Goal: Task Accomplishment & Management: Manage account settings

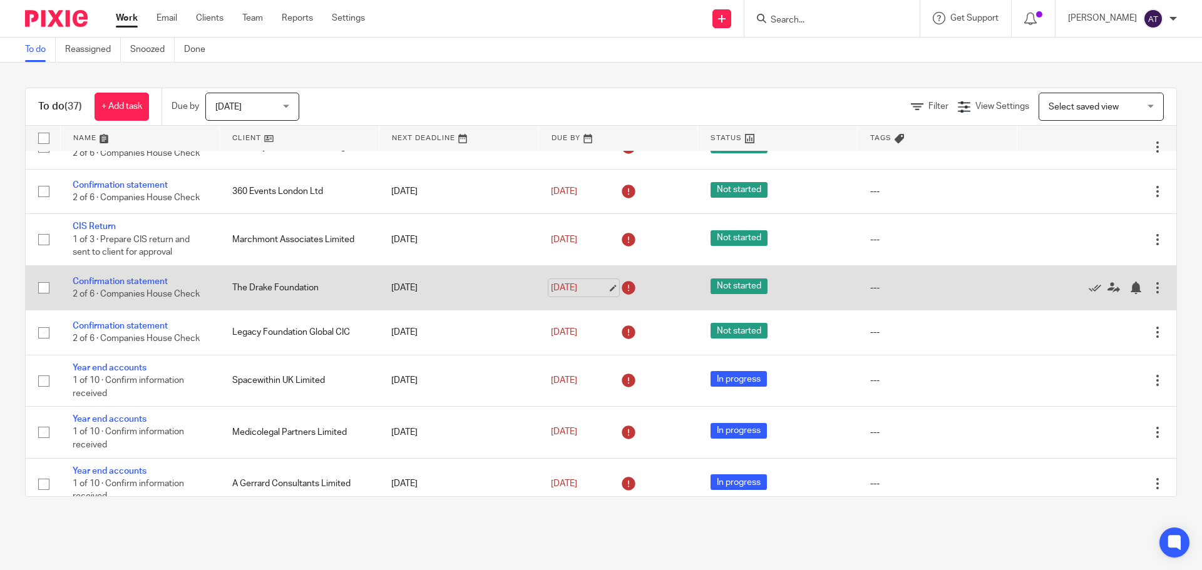
scroll to position [376, 0]
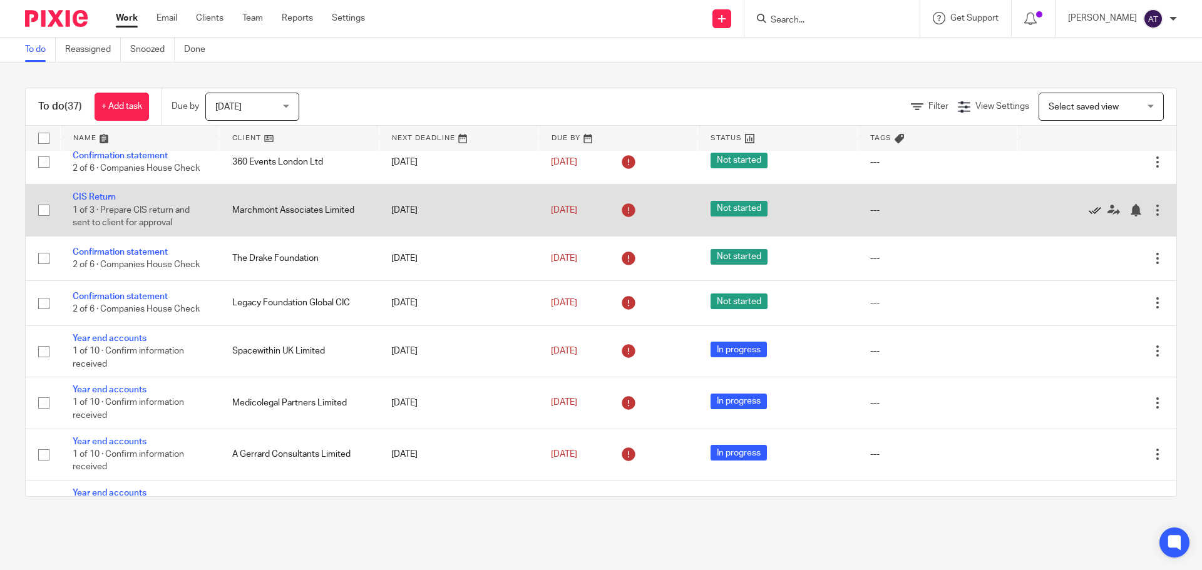
click at [1089, 217] on icon at bounding box center [1095, 210] width 13 height 13
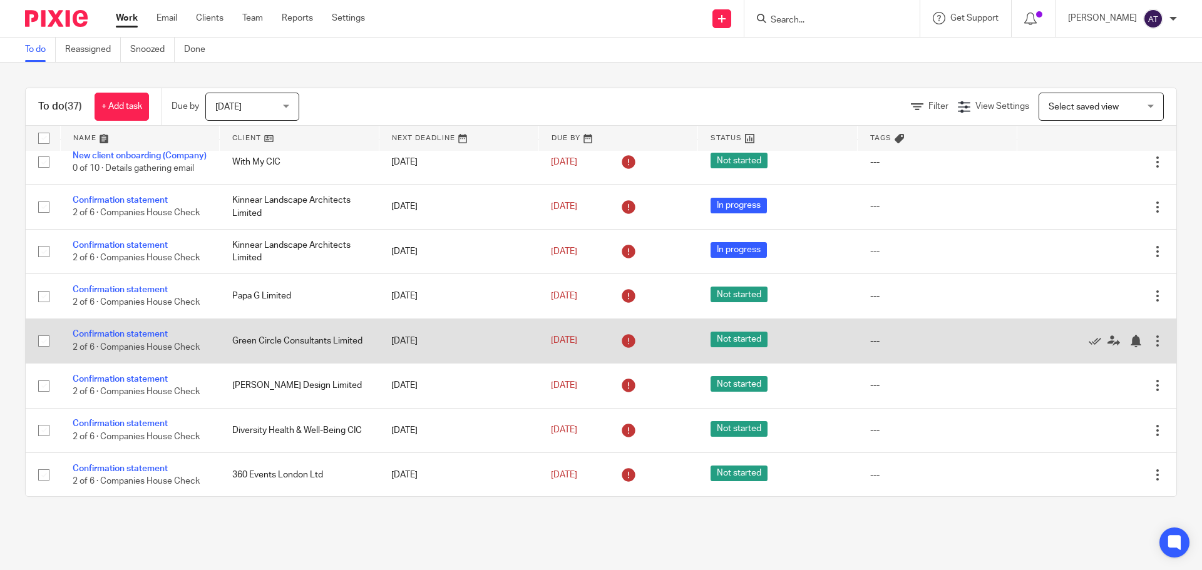
scroll to position [125, 0]
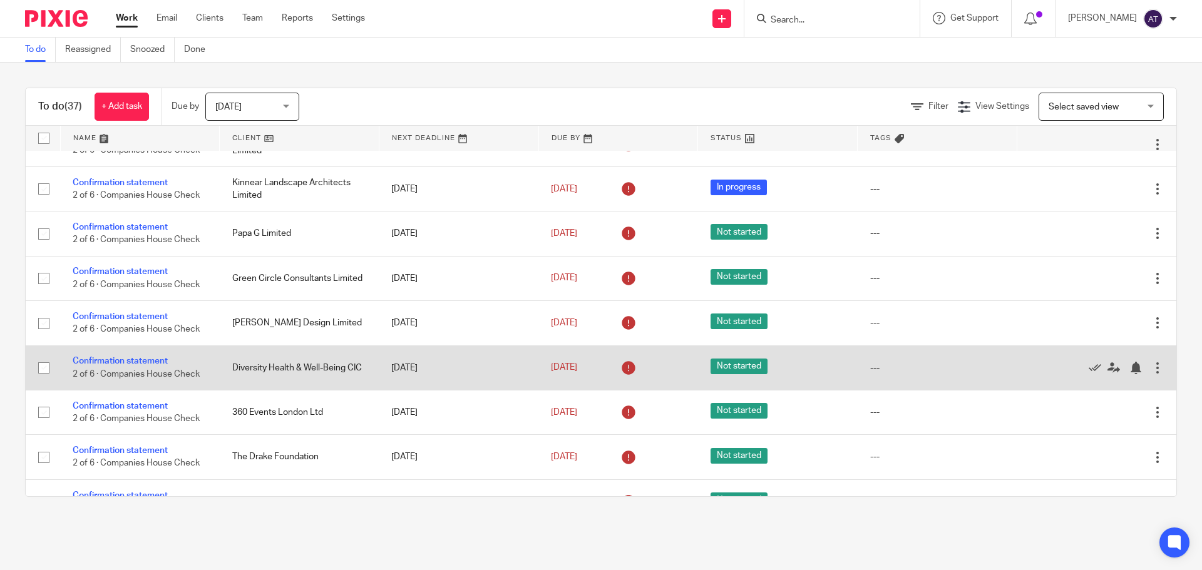
drag, startPoint x: 227, startPoint y: 379, endPoint x: 255, endPoint y: 398, distance: 33.9
click at [255, 390] on td "Diversity Health & Well-Being CIC" at bounding box center [300, 368] width 160 height 44
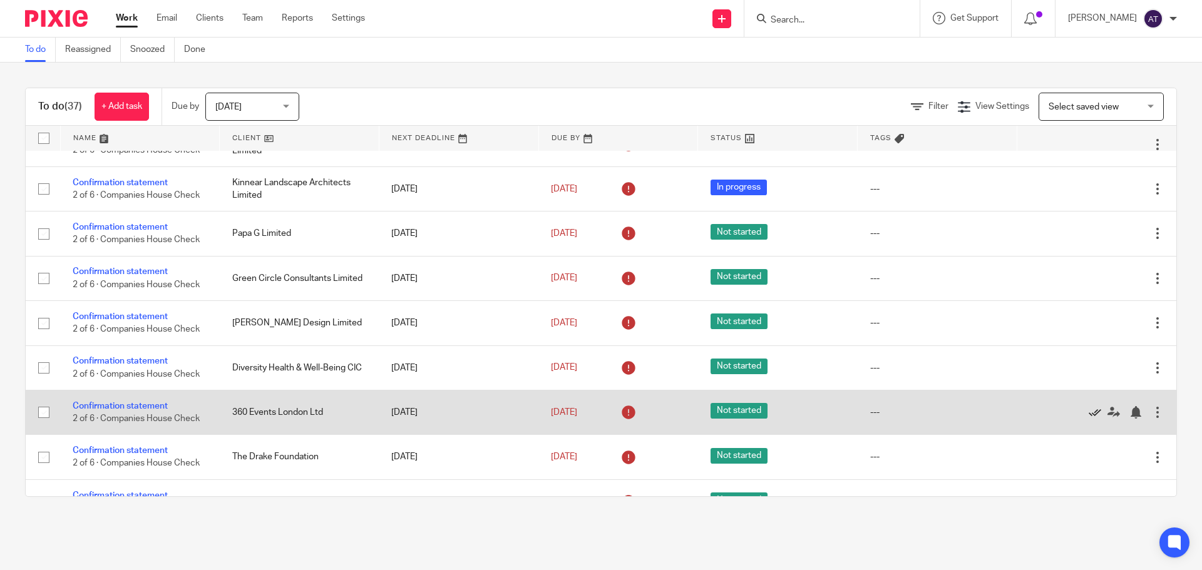
click at [1089, 419] on icon at bounding box center [1095, 412] width 13 height 13
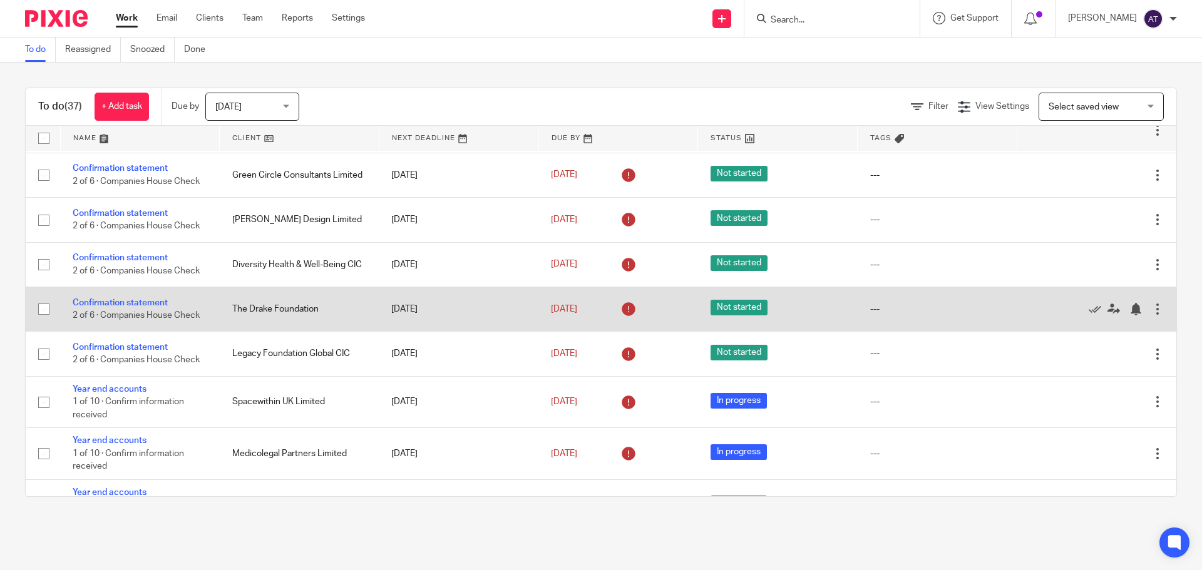
scroll to position [250, 0]
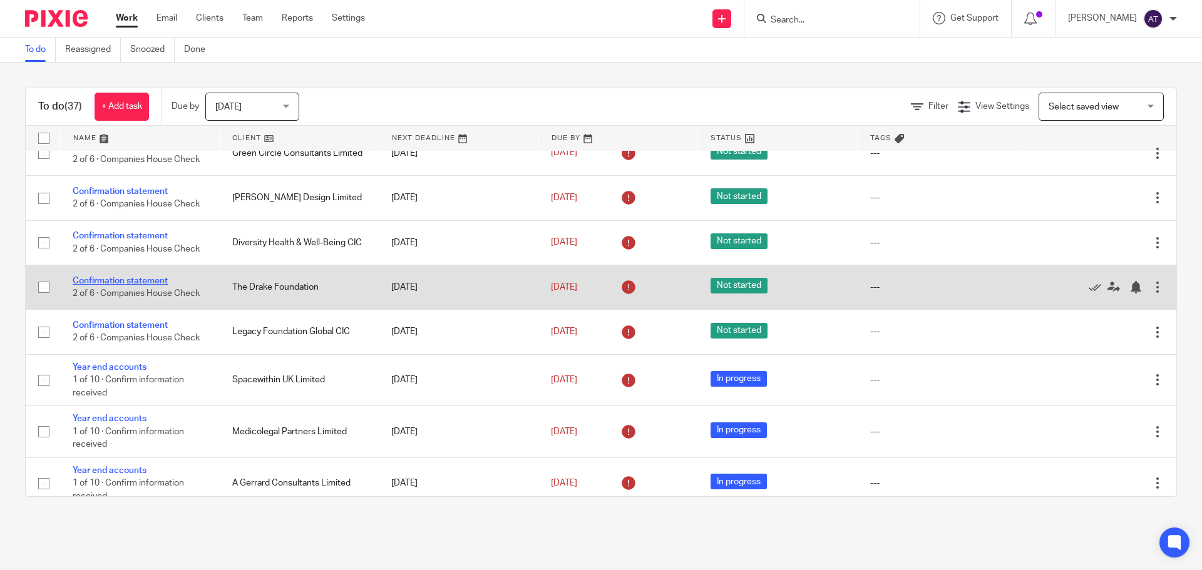
click at [145, 286] on link "Confirmation statement" at bounding box center [120, 281] width 95 height 9
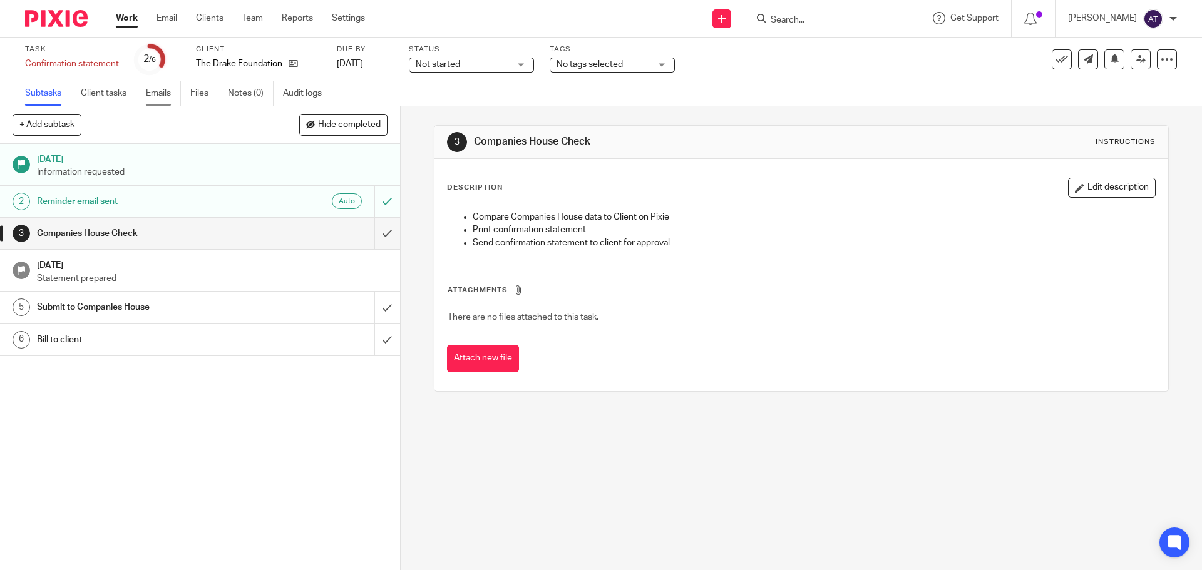
click at [166, 85] on link "Emails" at bounding box center [163, 93] width 35 height 24
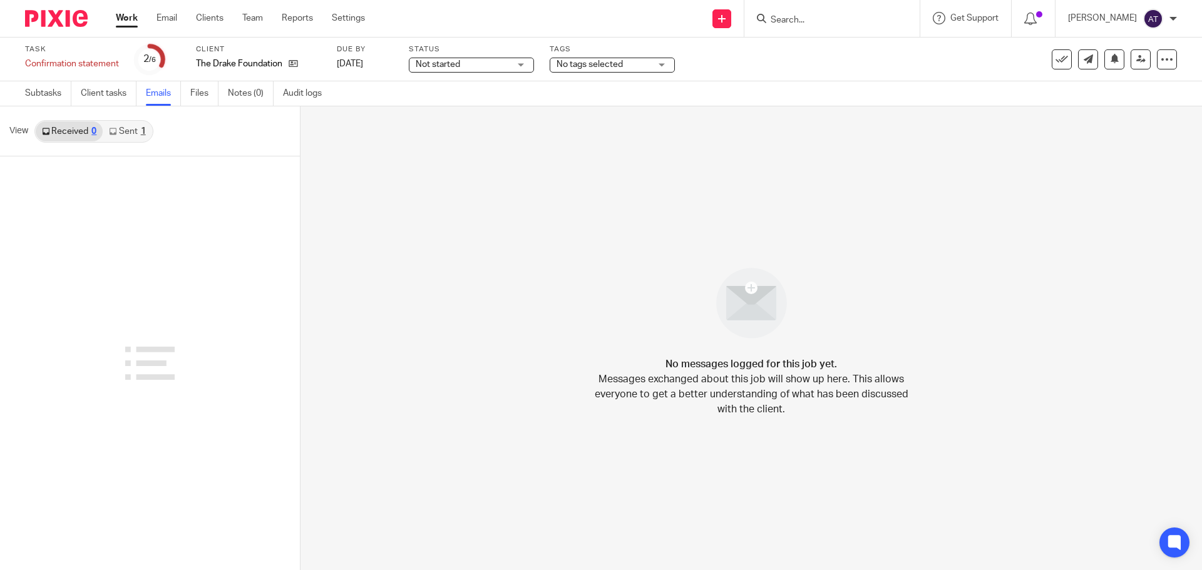
click at [123, 143] on div "View Received 0 Sent 1" at bounding box center [150, 131] width 300 height 50
click at [124, 137] on link "Sent 1" at bounding box center [127, 131] width 49 height 20
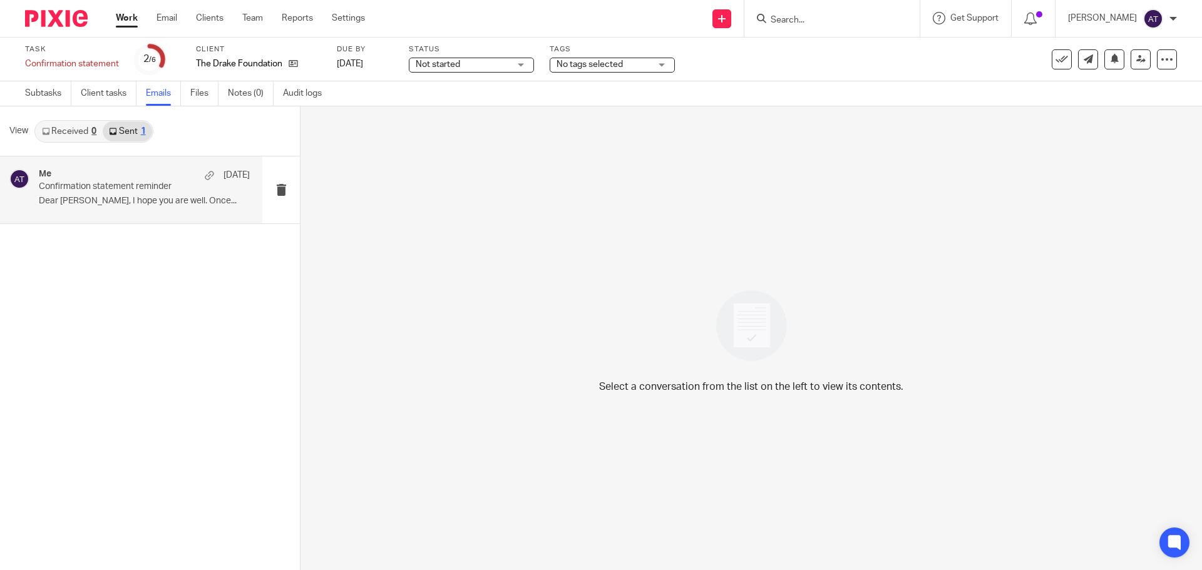
click at [124, 178] on div "Me 7 Aug" at bounding box center [144, 175] width 211 height 13
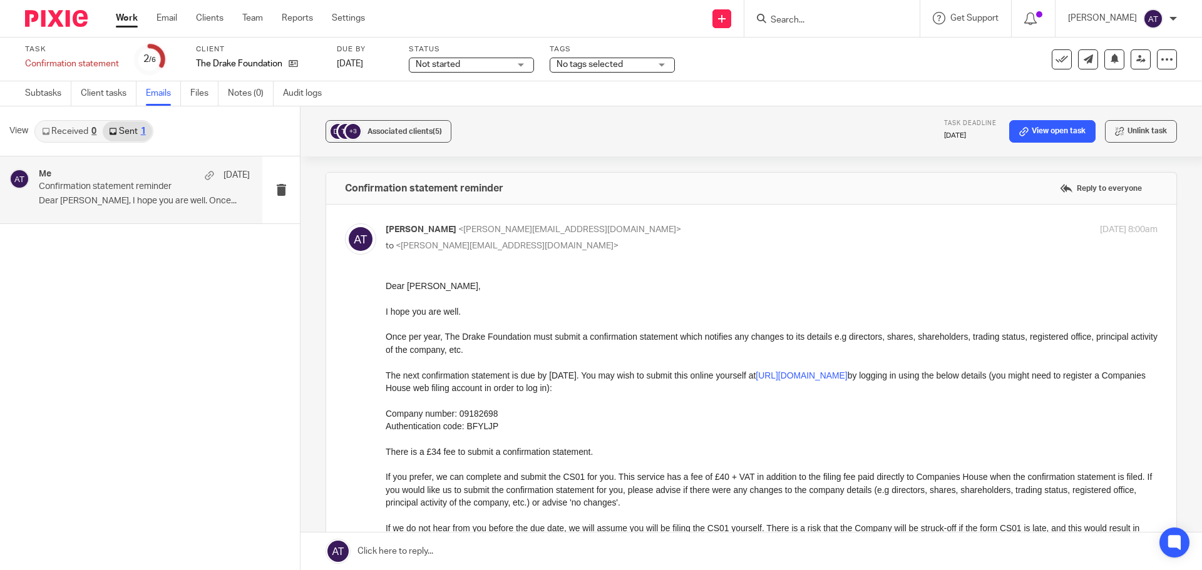
click at [515, 245] on span "<danny@futuremedicine.com>" at bounding box center [507, 246] width 223 height 9
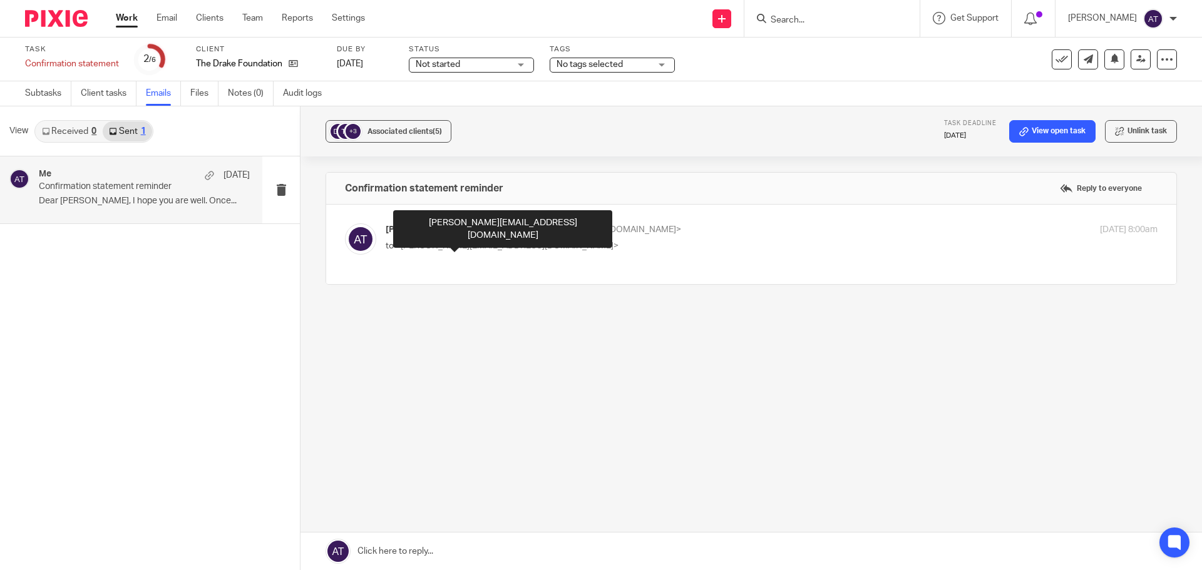
click at [515, 245] on span "<danny@futuremedicine.com>" at bounding box center [507, 246] width 223 height 9
checkbox input "true"
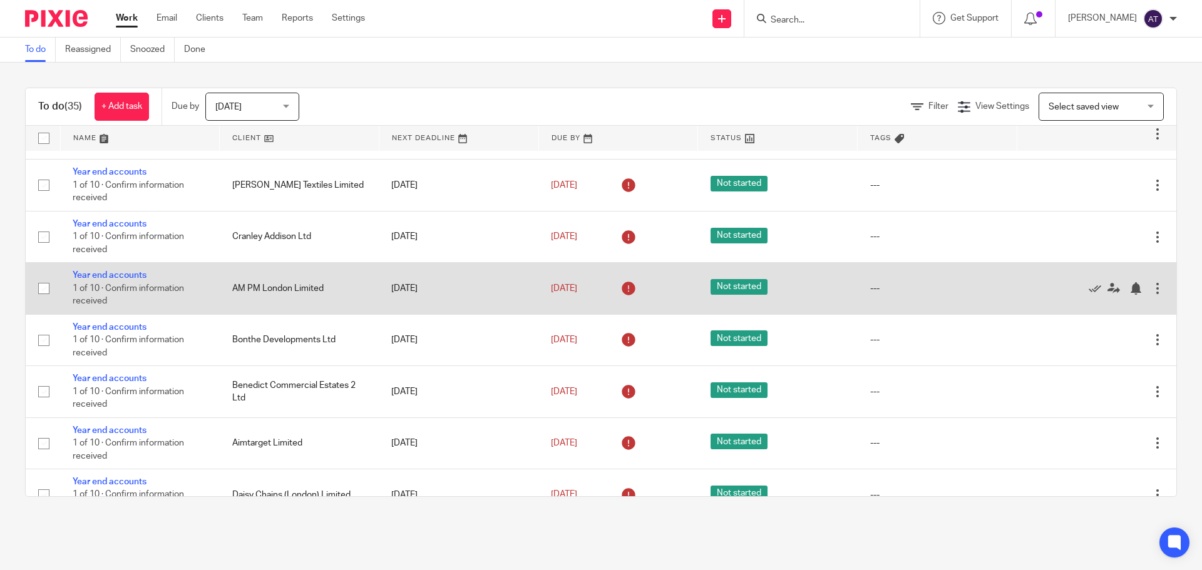
scroll to position [855, 0]
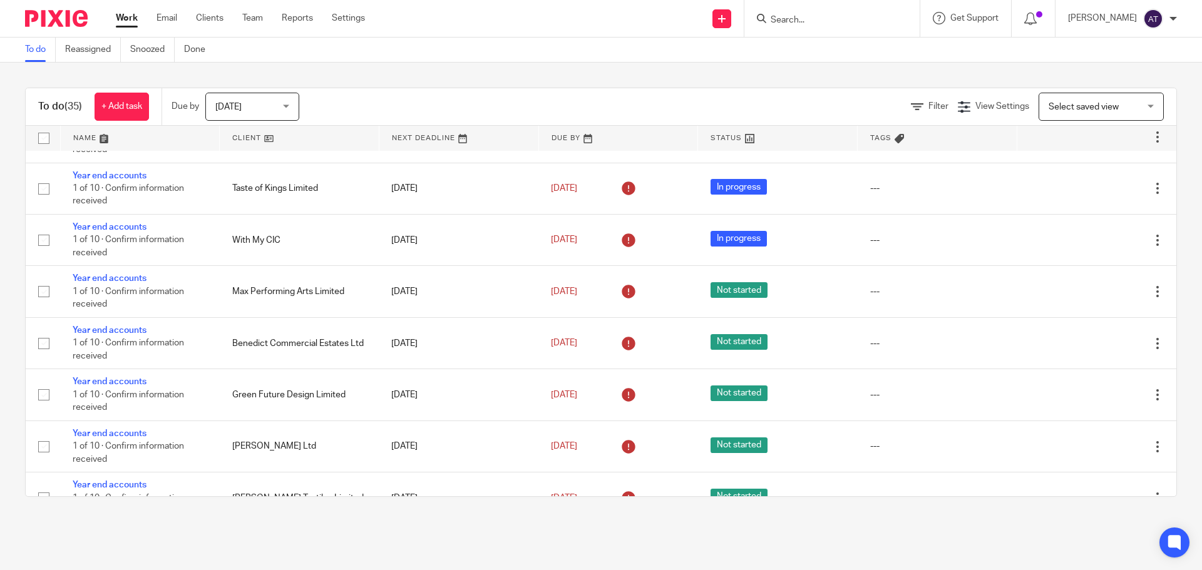
click at [779, 22] on input "Search" at bounding box center [825, 20] width 113 height 11
type input "thrive"
click button "submit" at bounding box center [0, 0] width 0 height 0
click at [821, 52] on link at bounding box center [864, 53] width 194 height 29
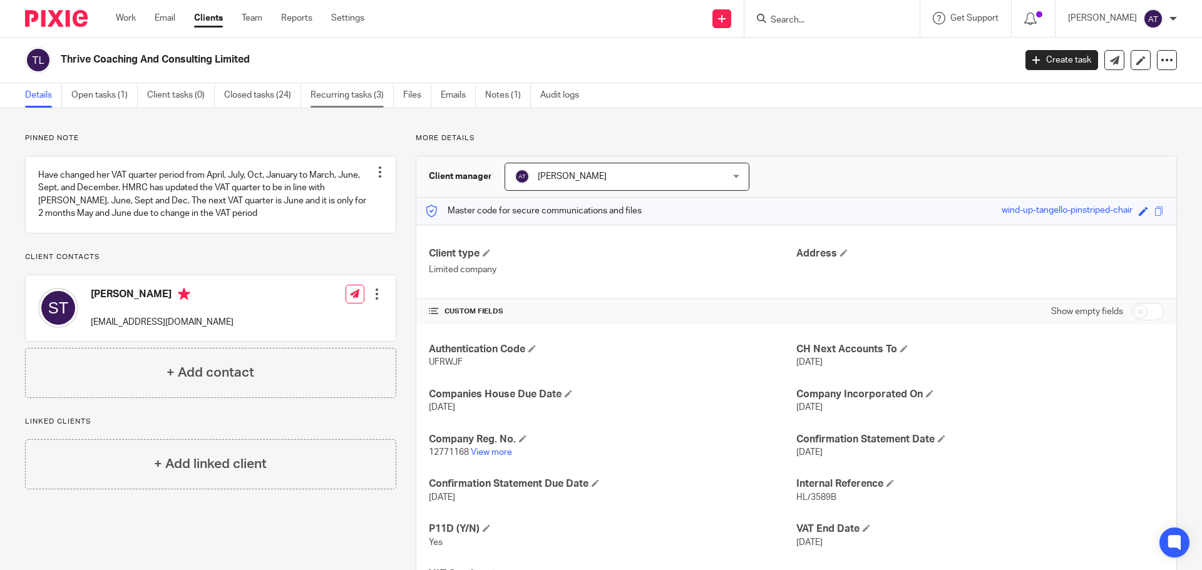
click at [361, 102] on link "Recurring tasks (3)" at bounding box center [352, 95] width 83 height 24
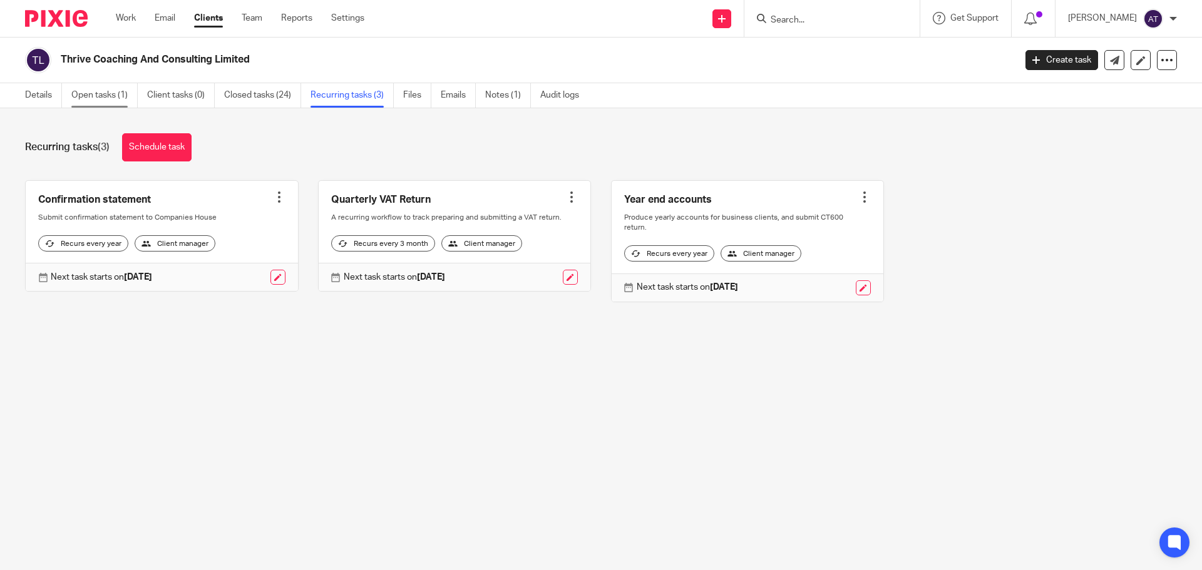
click at [100, 90] on link "Open tasks (1)" at bounding box center [104, 95] width 66 height 24
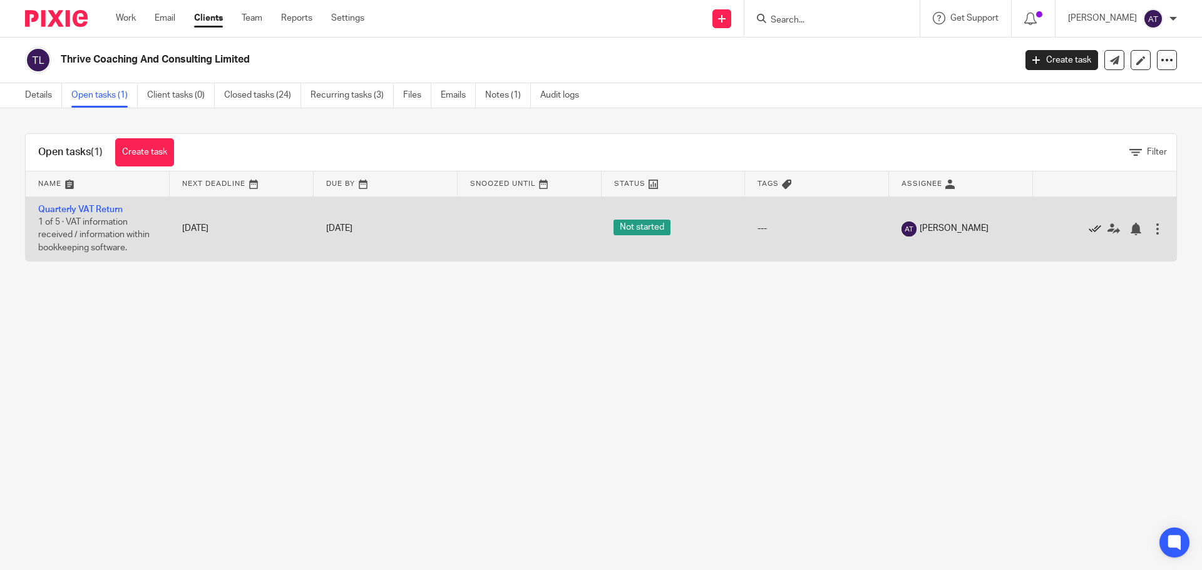
click at [1089, 228] on icon at bounding box center [1095, 229] width 13 height 13
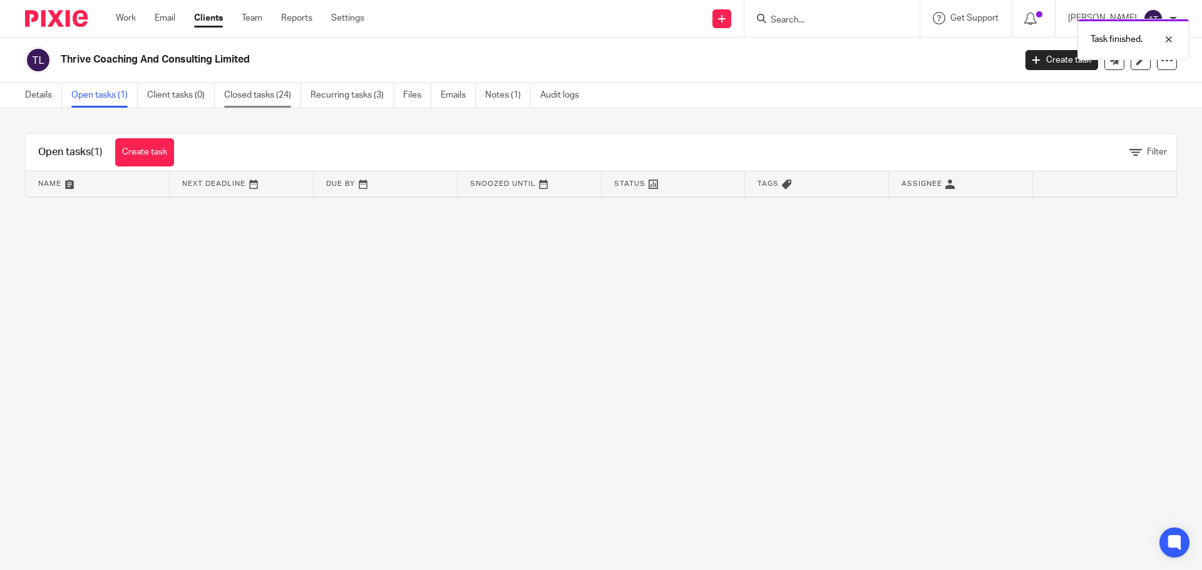
click at [256, 100] on link "Closed tasks (24)" at bounding box center [262, 95] width 77 height 24
click at [321, 104] on link "Recurring tasks (3)" at bounding box center [352, 95] width 83 height 24
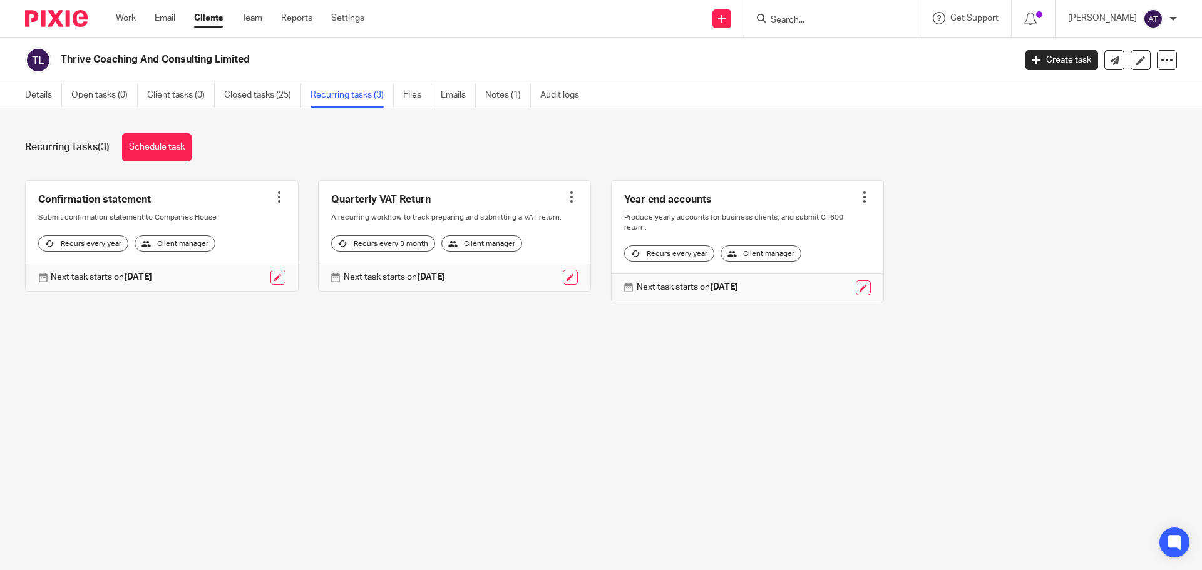
click at [565, 194] on div at bounding box center [571, 197] width 13 height 13
click at [403, 321] on div "Confirmation statement Create task Clone template Recalculate schedule Cancel s…" at bounding box center [591, 250] width 1171 height 141
click at [565, 193] on div at bounding box center [571, 197] width 13 height 13
click at [563, 291] on div "Next task starts on 7 Nov 2025" at bounding box center [455, 277] width 272 height 28
click at [563, 285] on link at bounding box center [570, 277] width 15 height 15
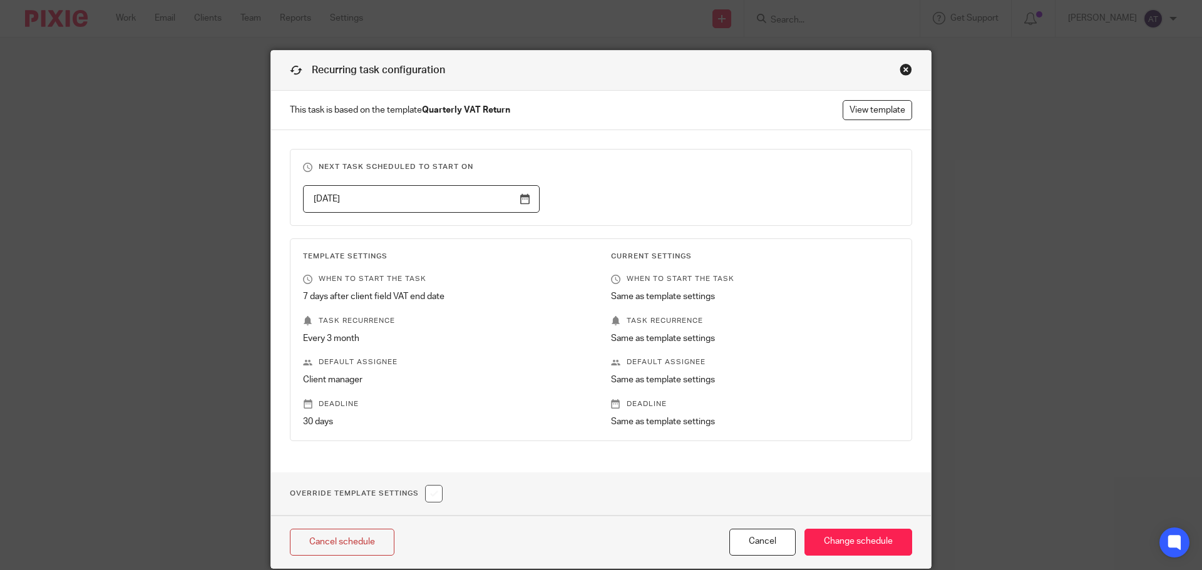
click at [527, 203] on input "[DATE]" at bounding box center [421, 199] width 237 height 28
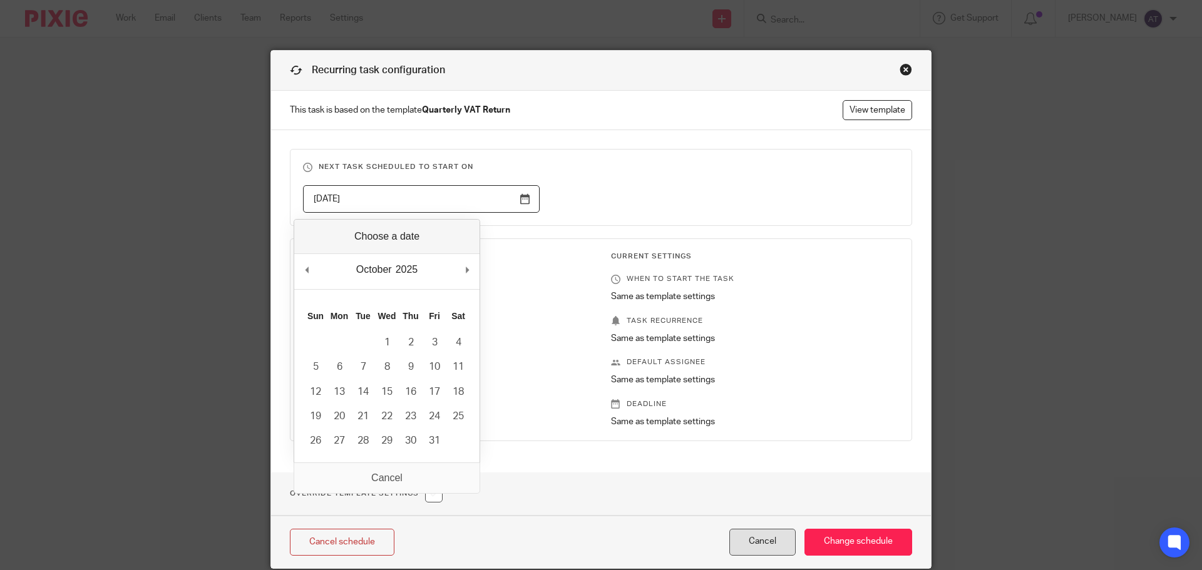
click at [741, 541] on button "Cancel" at bounding box center [762, 542] width 66 height 27
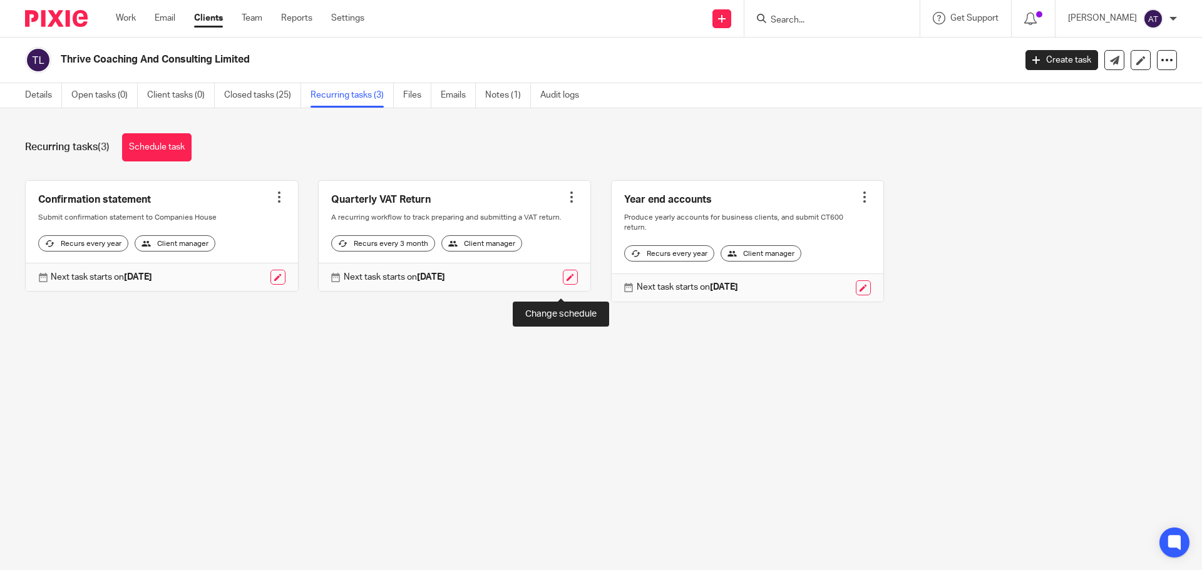
click at [563, 285] on link at bounding box center [570, 277] width 15 height 15
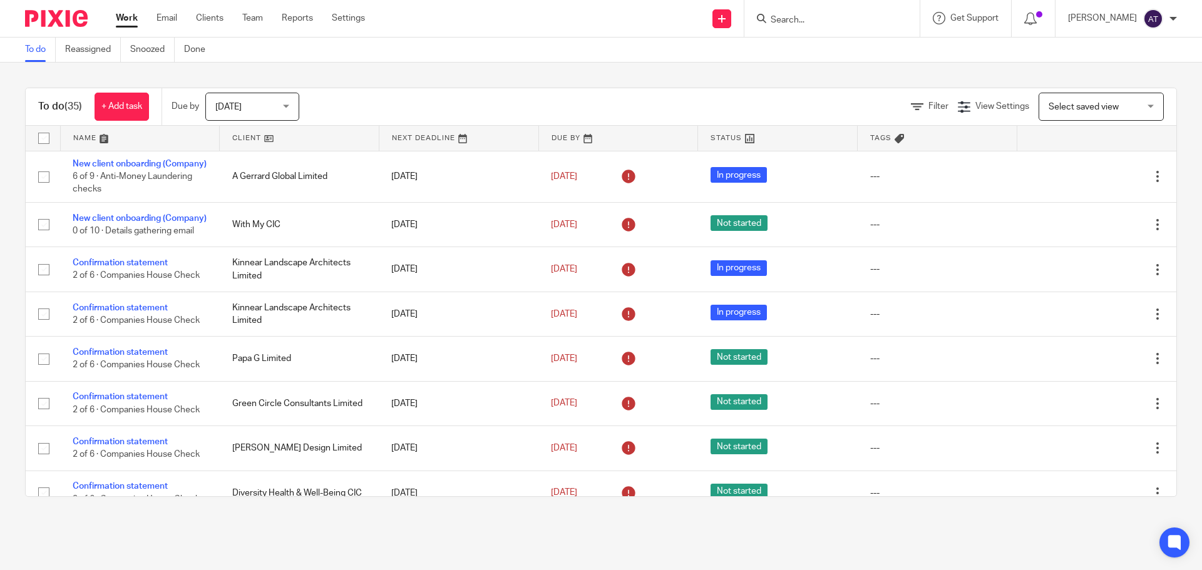
drag, startPoint x: 824, startPoint y: 32, endPoint x: 814, endPoint y: 22, distance: 14.2
click at [821, 29] on div at bounding box center [831, 18] width 175 height 37
click at [813, 22] on input "Search" at bounding box center [825, 20] width 113 height 11
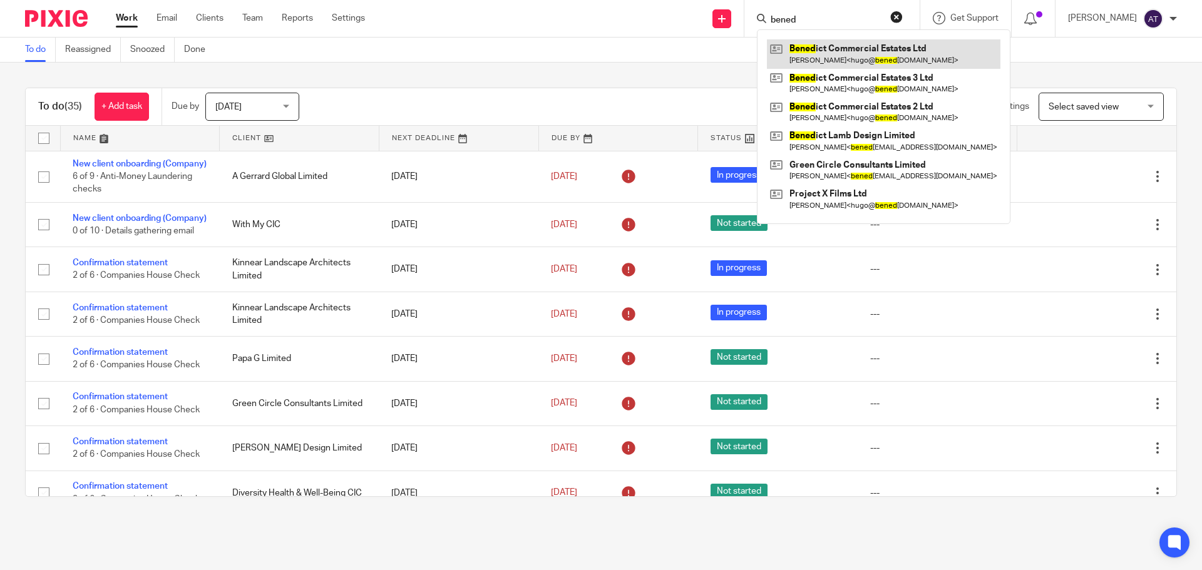
type input "bened"
click at [862, 61] on link at bounding box center [884, 53] width 234 height 29
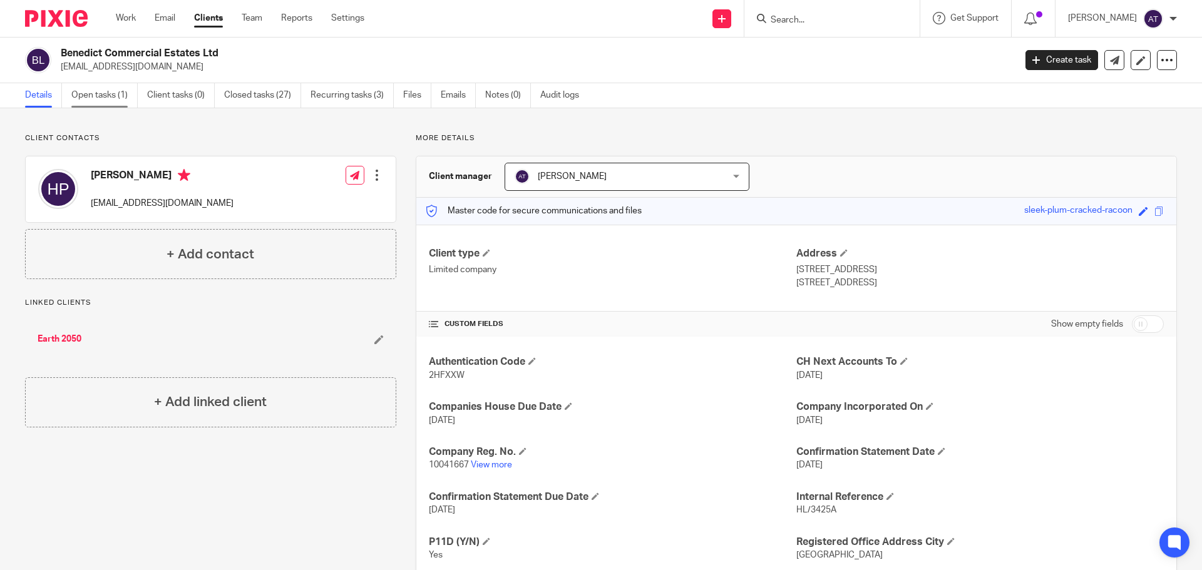
click at [103, 96] on link "Open tasks (1)" at bounding box center [104, 95] width 66 height 24
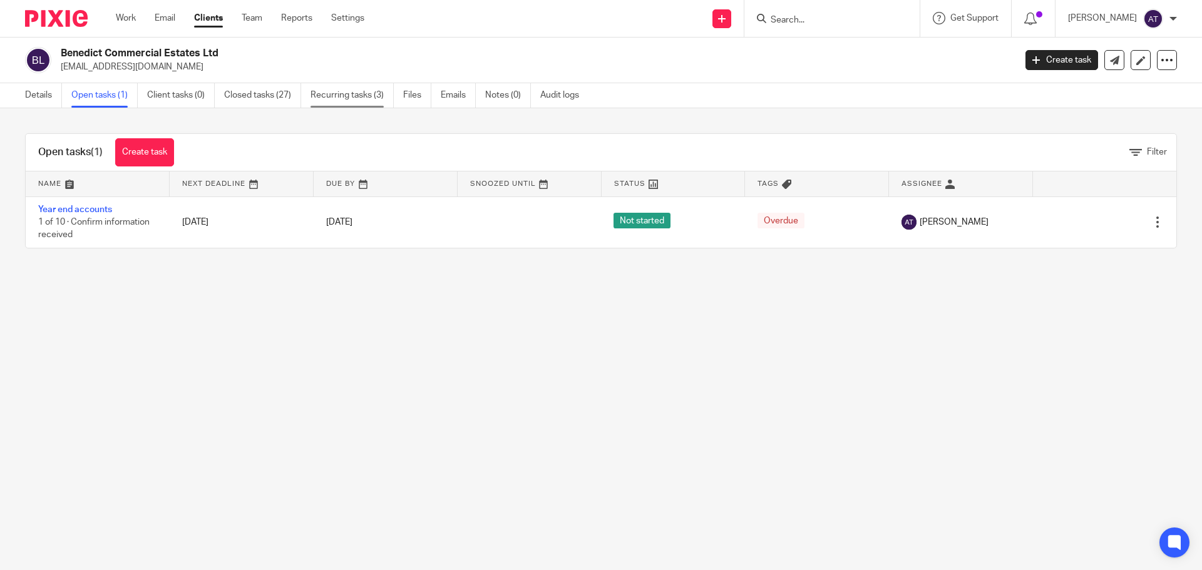
click at [328, 90] on link "Recurring tasks (3)" at bounding box center [352, 95] width 83 height 24
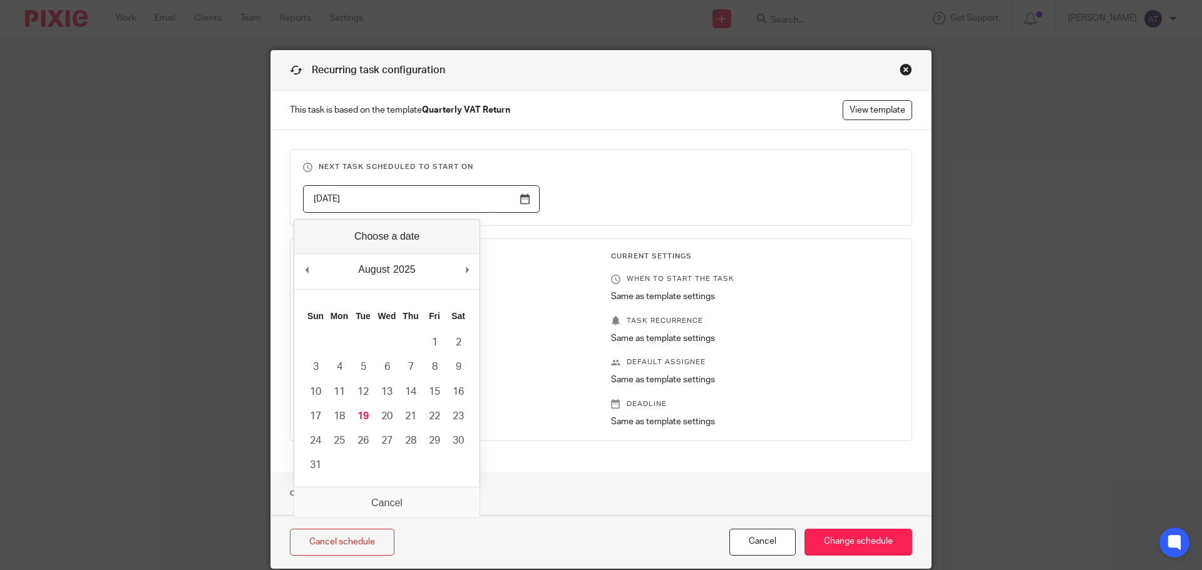
click at [425, 200] on input "2025-11-07" at bounding box center [421, 199] width 237 height 28
type input "2025-10-07"
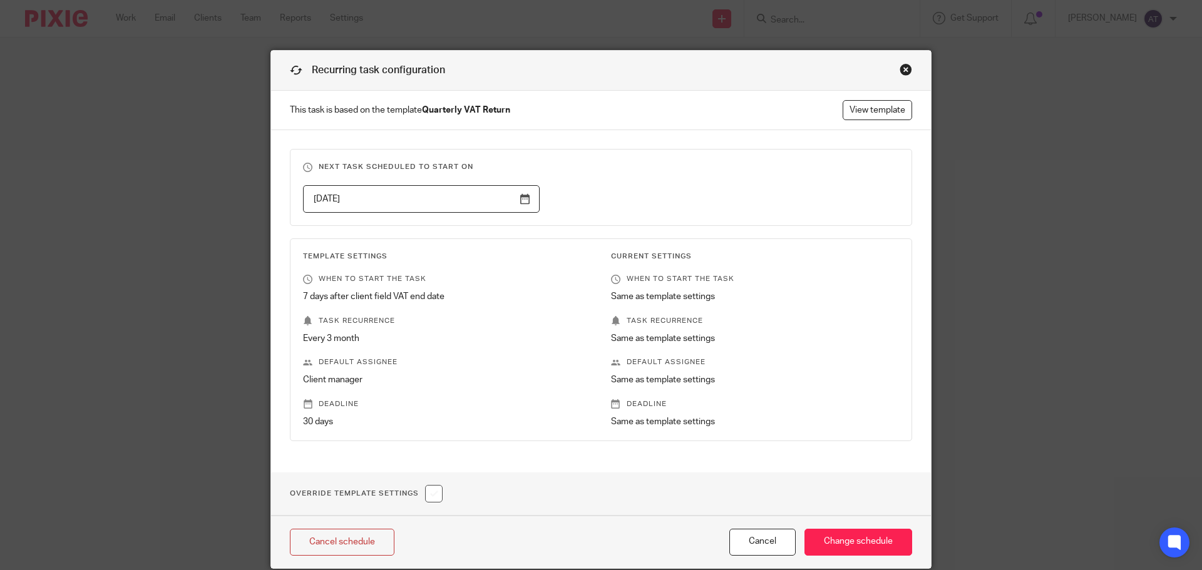
click at [648, 198] on div "2025-10-07" at bounding box center [591, 199] width 615 height 28
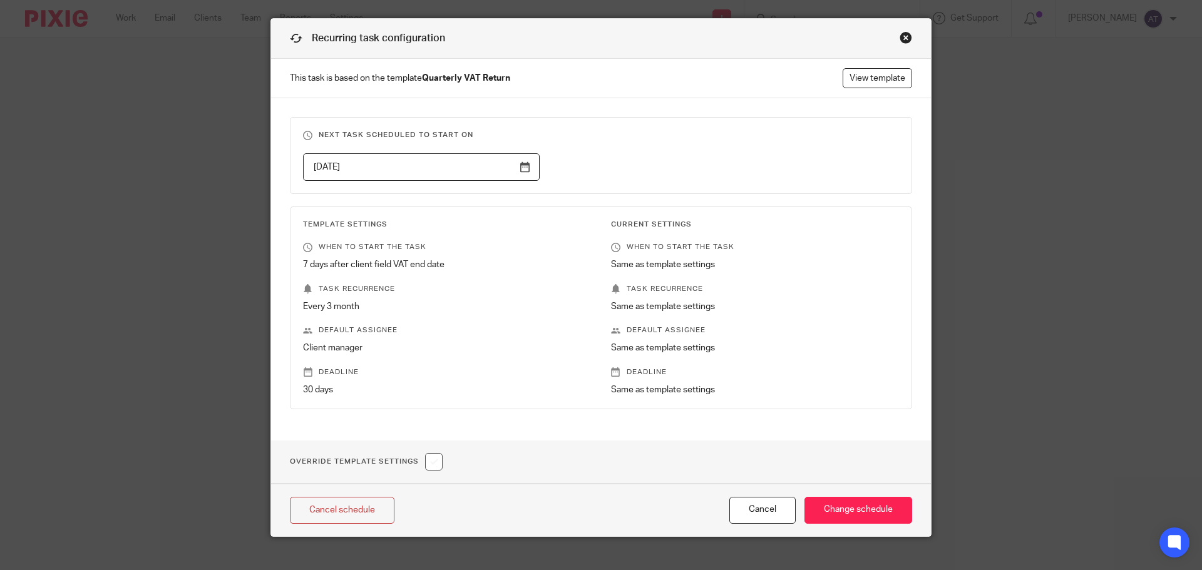
scroll to position [49, 0]
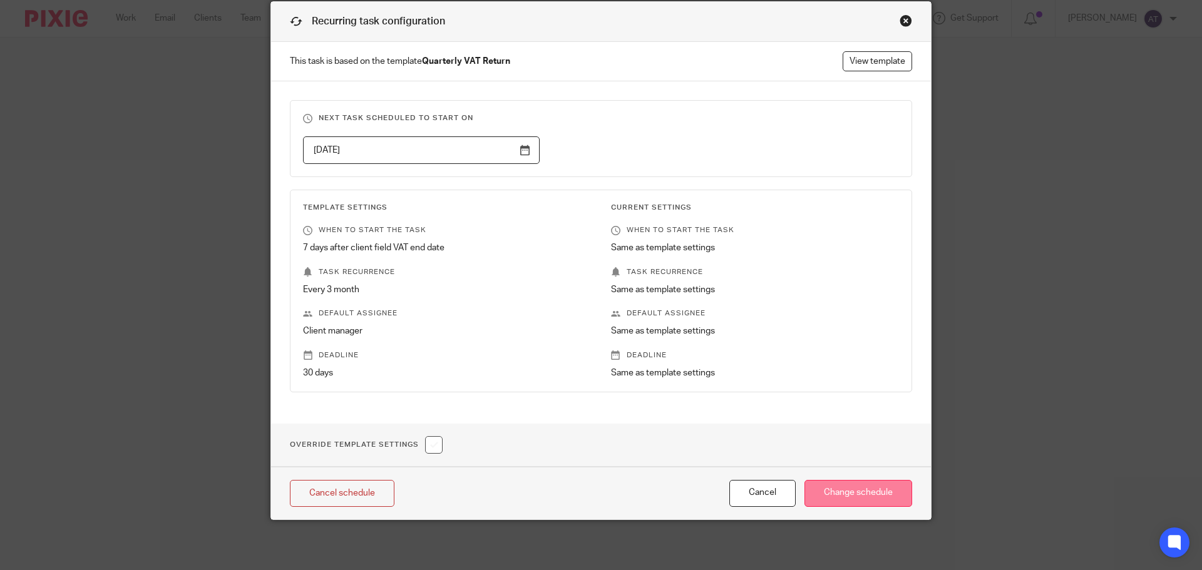
click at [834, 494] on input "Change schedule" at bounding box center [859, 493] width 108 height 27
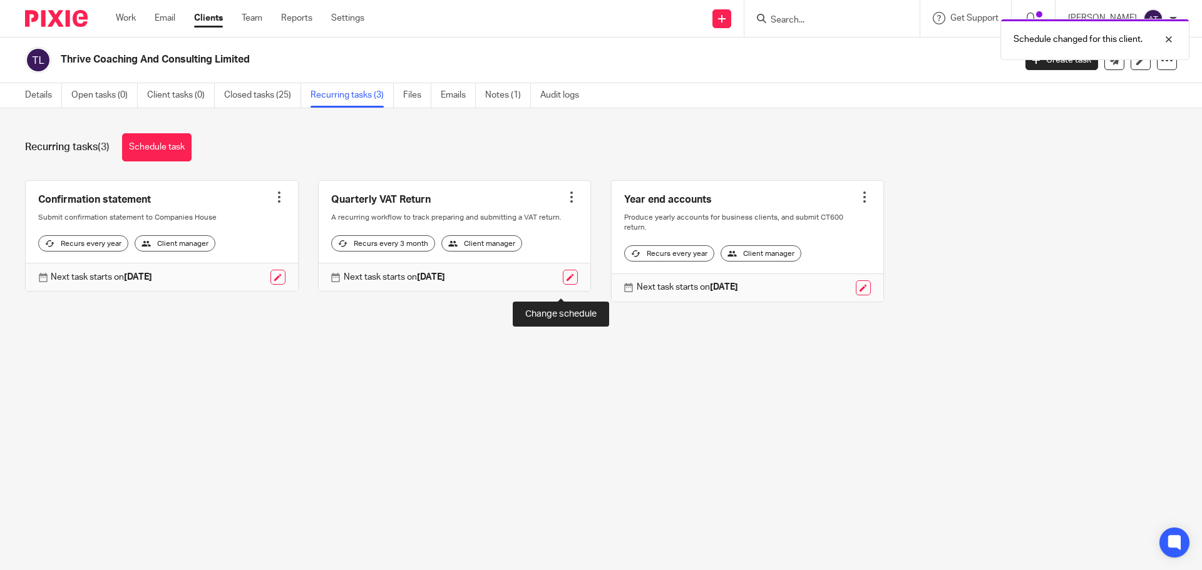
click at [563, 285] on link at bounding box center [570, 277] width 15 height 15
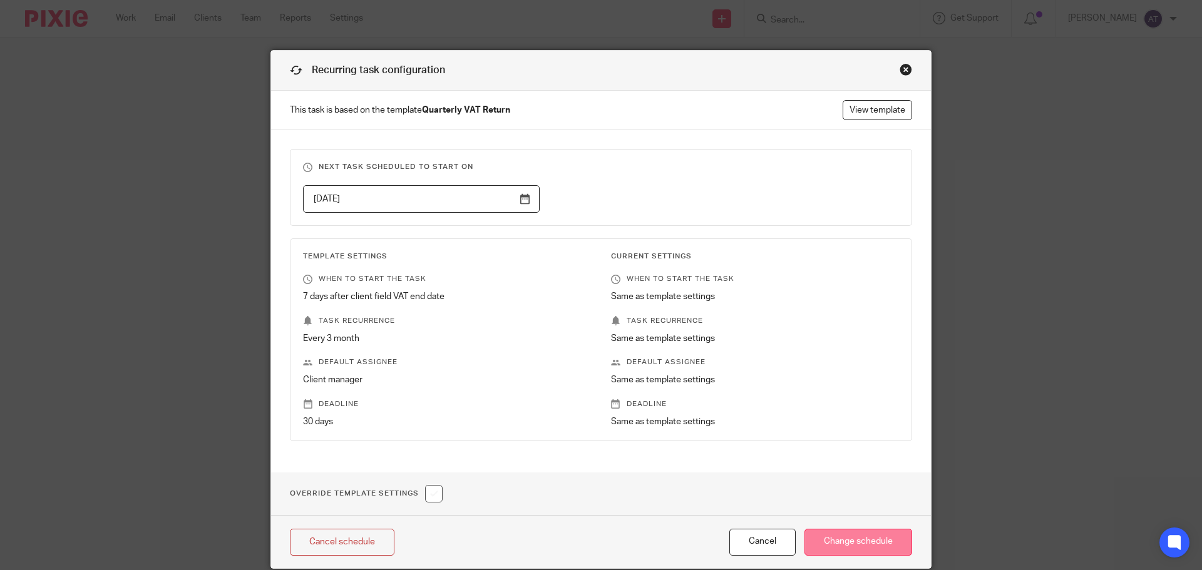
click at [829, 537] on input "Change schedule" at bounding box center [859, 542] width 108 height 27
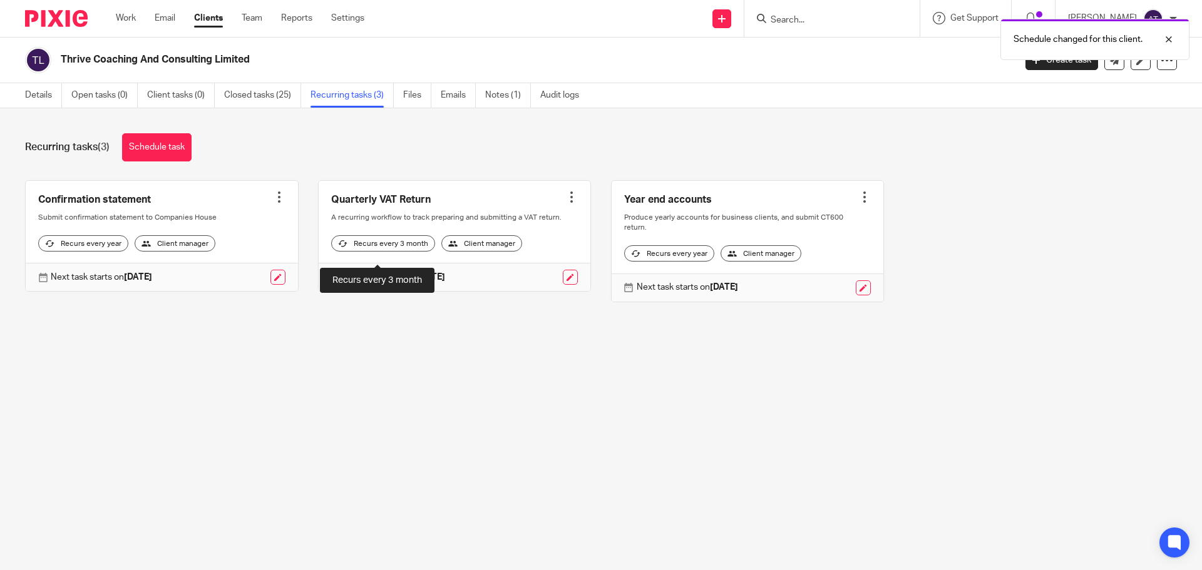
click at [378, 252] on div "Recurs every 3 month" at bounding box center [383, 243] width 104 height 16
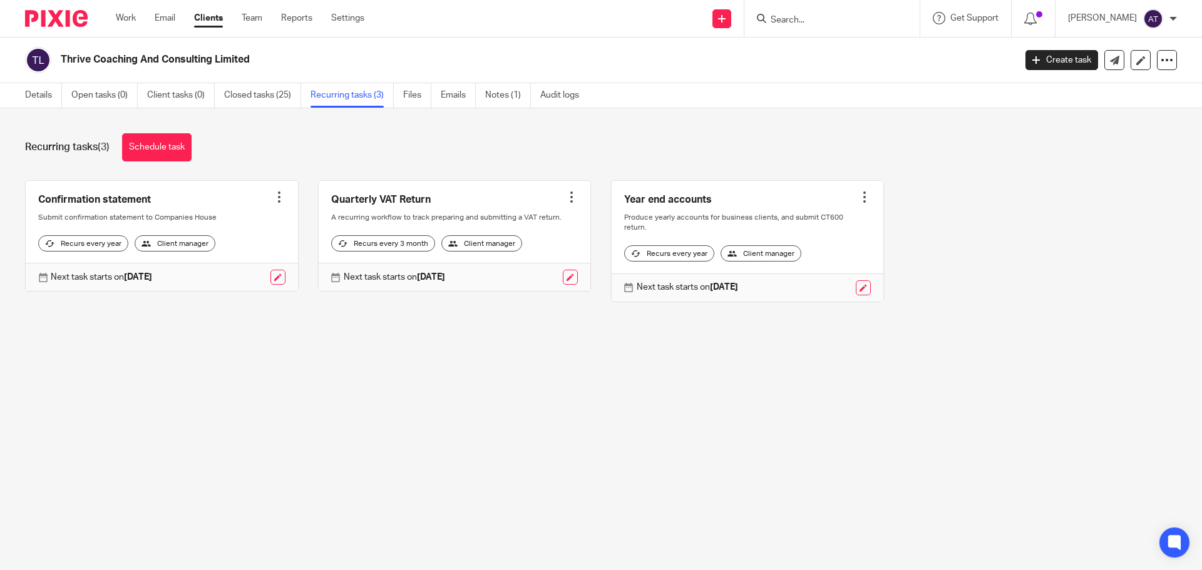
click at [565, 193] on div at bounding box center [571, 197] width 13 height 13
click at [515, 274] on span "Cancel schedule" at bounding box center [516, 276] width 66 height 9
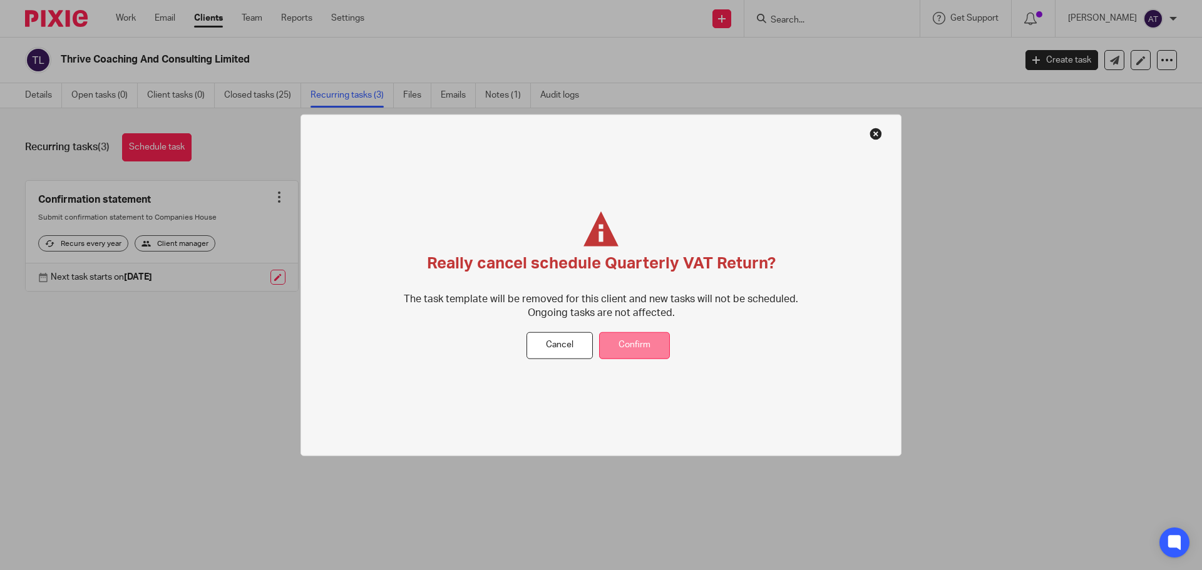
click at [624, 346] on button "Confirm" at bounding box center [634, 345] width 71 height 27
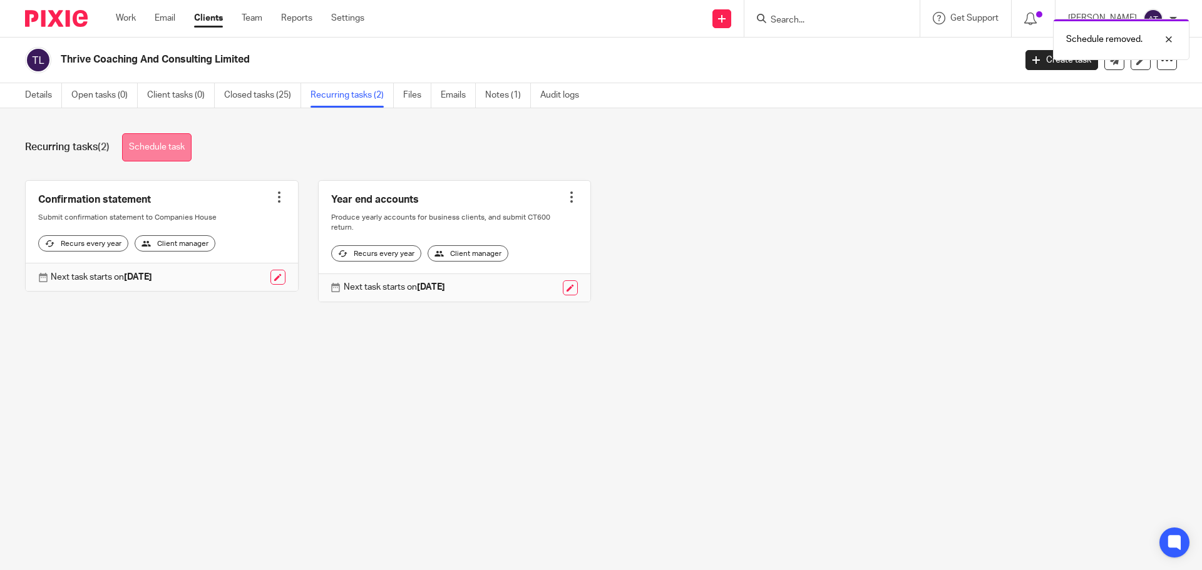
click at [141, 149] on link "Schedule task" at bounding box center [156, 147] width 69 height 28
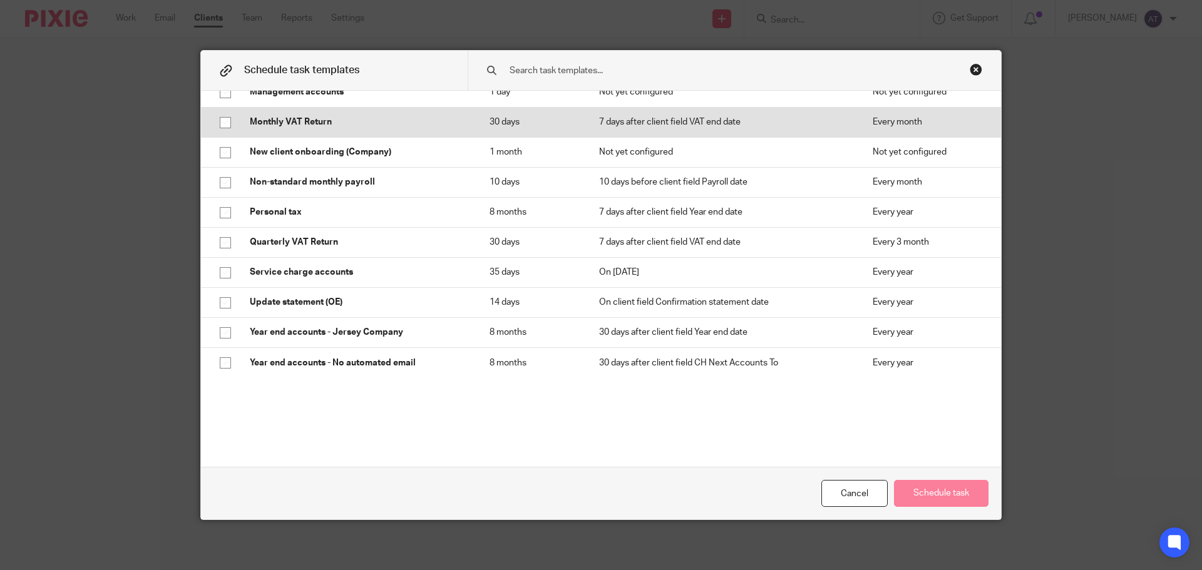
scroll to position [245, 0]
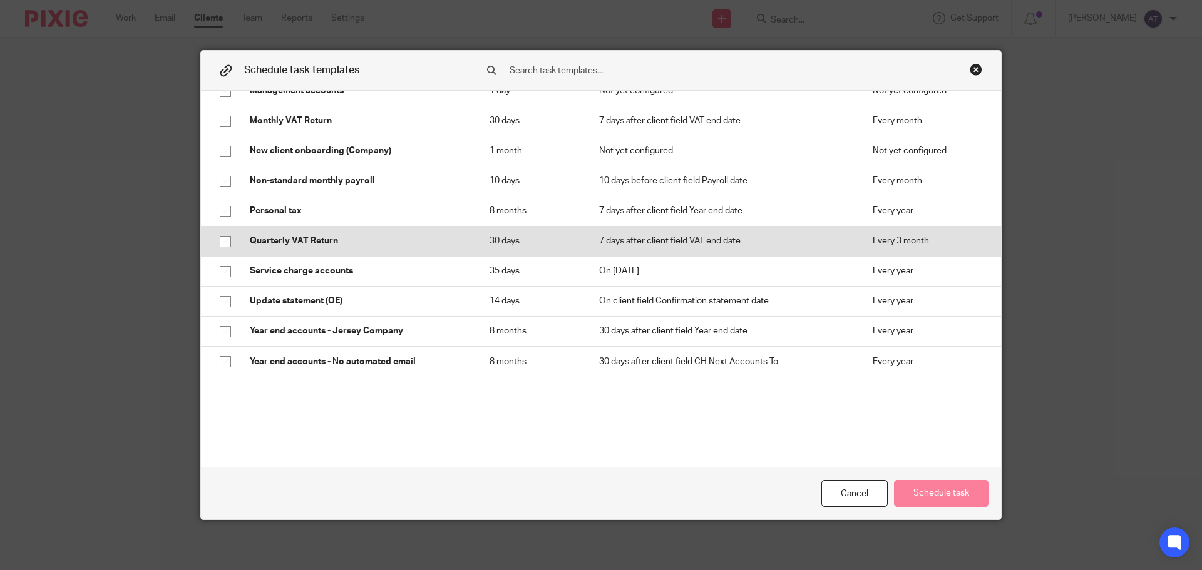
click at [224, 243] on input "checkbox" at bounding box center [226, 242] width 24 height 24
checkbox input "true"
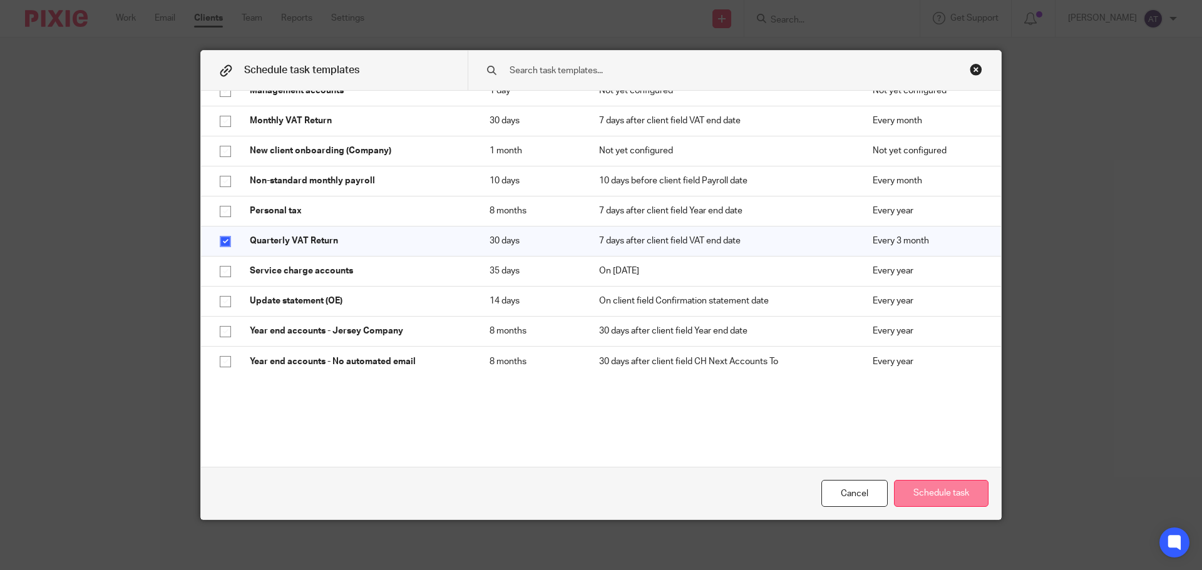
click at [940, 498] on button "Schedule task" at bounding box center [941, 493] width 95 height 27
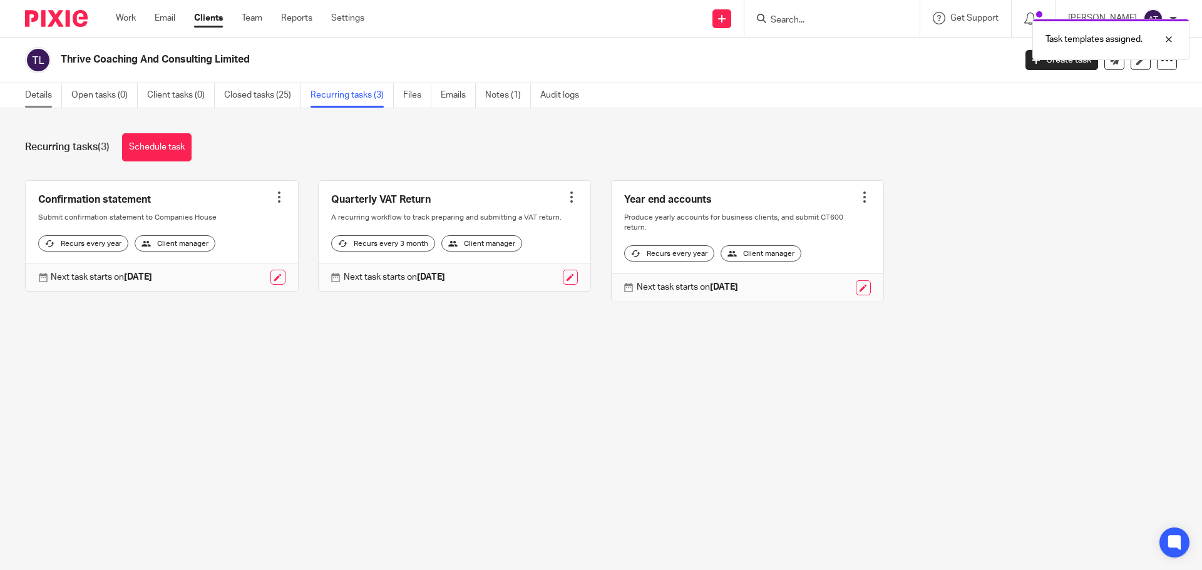
click at [33, 90] on link "Details" at bounding box center [43, 95] width 37 height 24
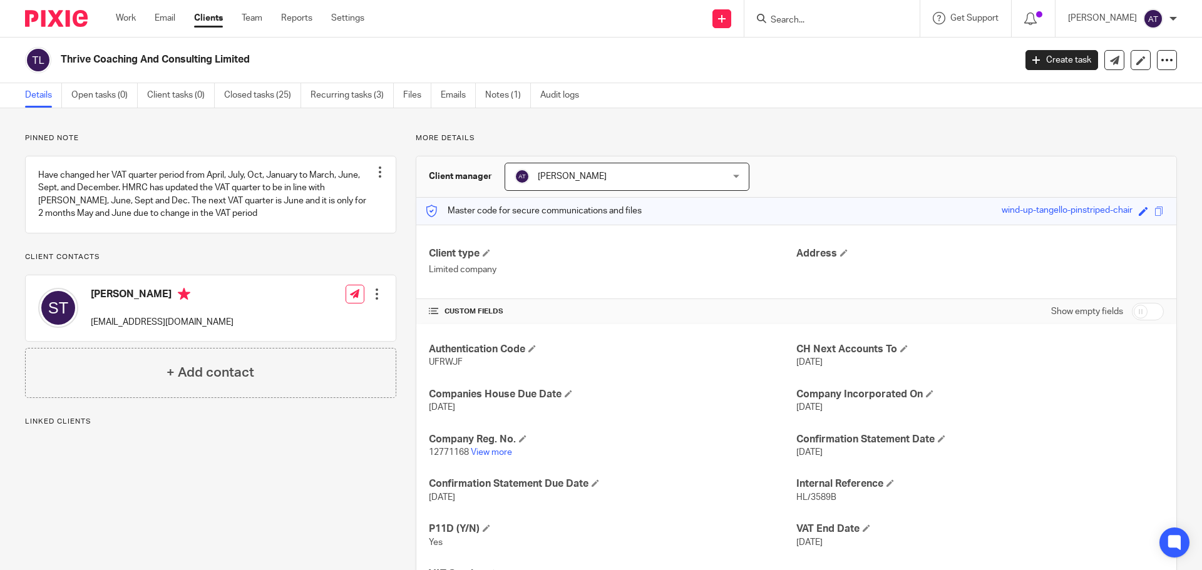
scroll to position [68, 0]
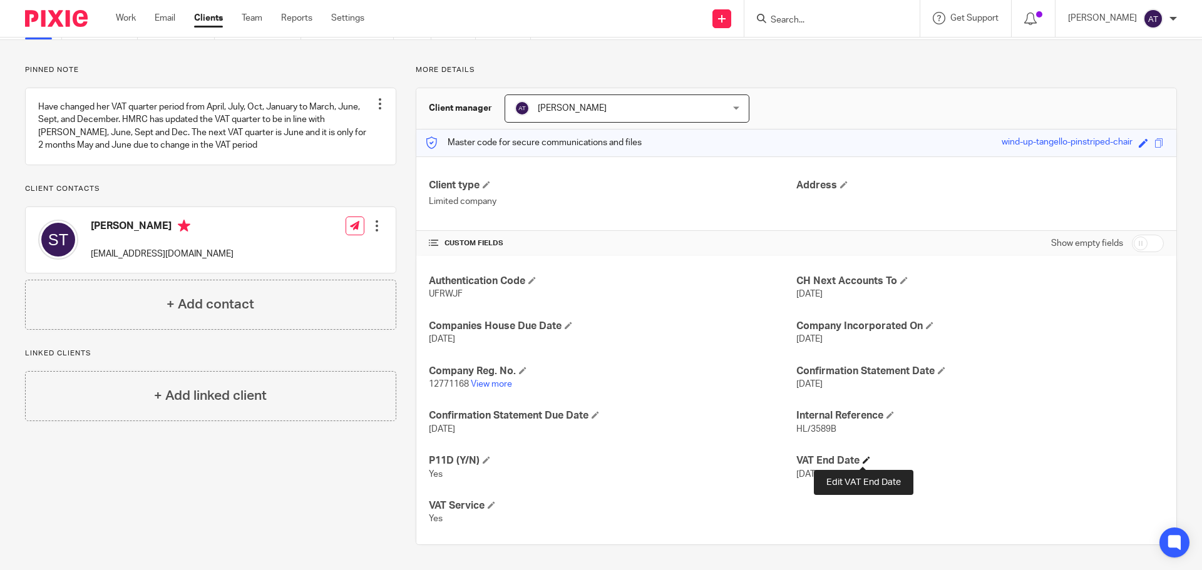
click at [865, 459] on span at bounding box center [867, 460] width 8 height 8
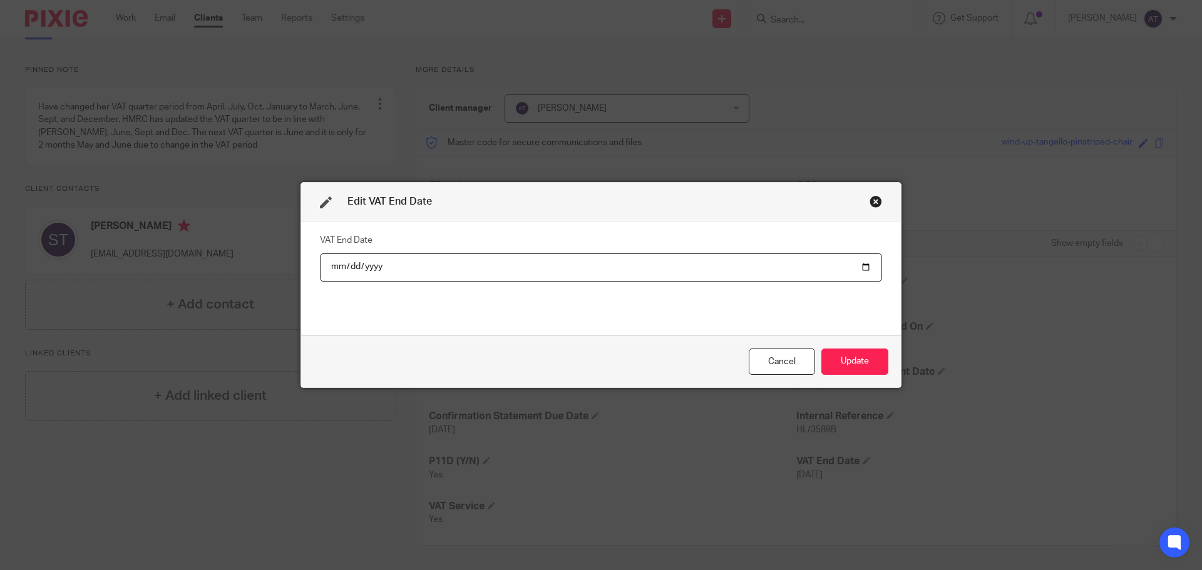
click at [415, 276] on input "2021-10-31" at bounding box center [601, 268] width 562 height 28
drag, startPoint x: 447, startPoint y: 268, endPoint x: 473, endPoint y: 267, distance: 26.3
click at [451, 268] on input "2021-10-31" at bounding box center [601, 268] width 562 height 28
click at [681, 266] on input "2021-10-31" at bounding box center [601, 268] width 562 height 28
drag, startPoint x: 867, startPoint y: 345, endPoint x: 863, endPoint y: 355, distance: 10.7
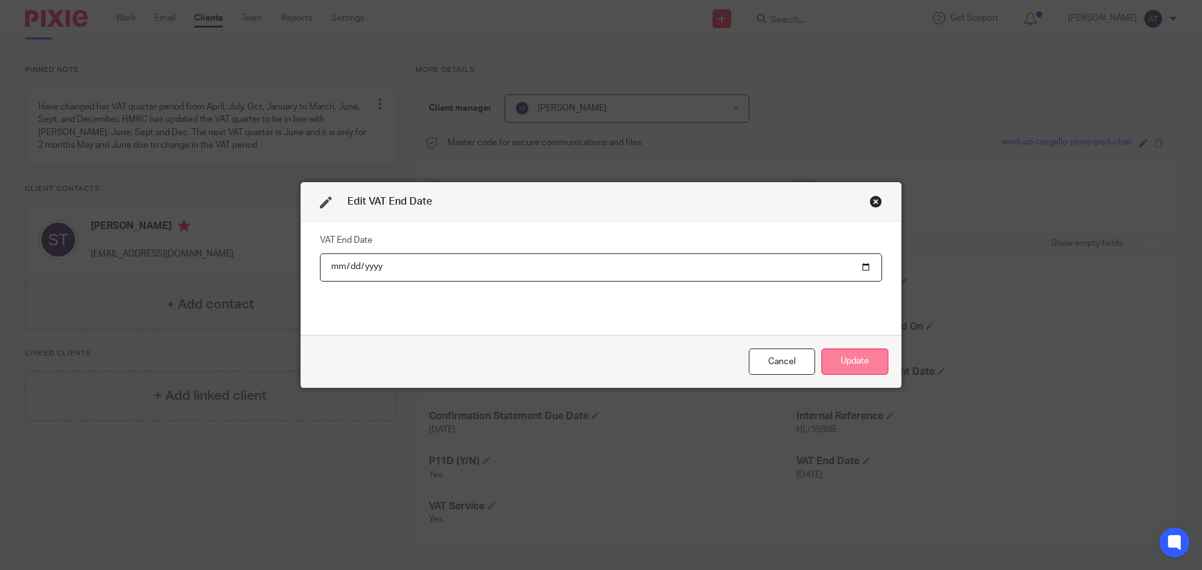
click at [865, 351] on div "Cancel Update" at bounding box center [601, 362] width 600 height 53
click at [863, 355] on button "Update" at bounding box center [854, 362] width 67 height 27
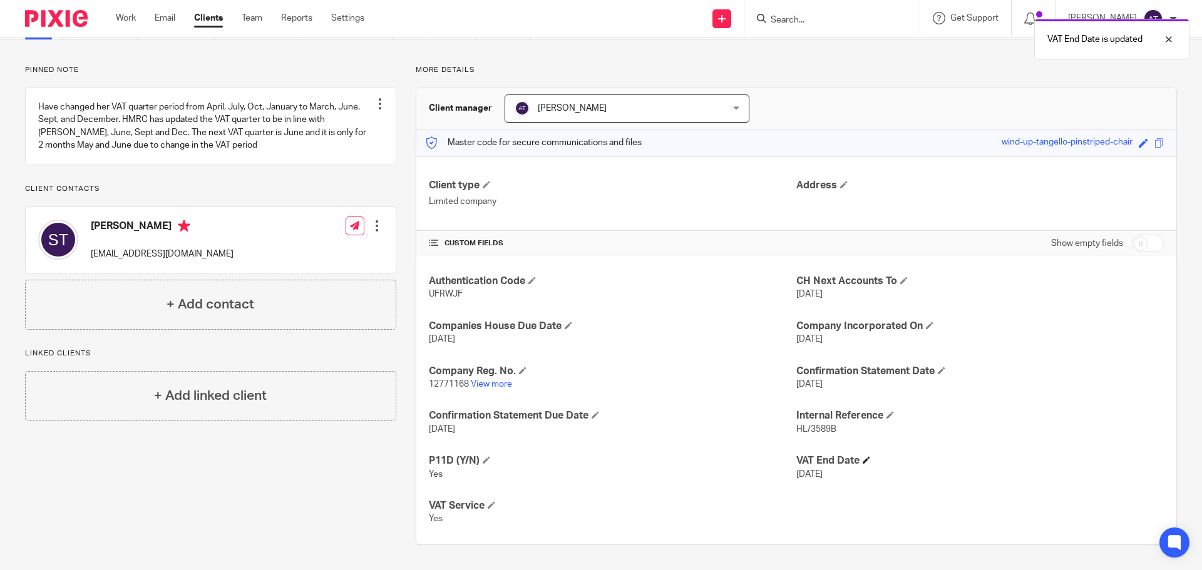
click at [857, 463] on h4 "VAT End Date" at bounding box center [980, 461] width 368 height 13
click at [863, 461] on span at bounding box center [867, 460] width 8 height 8
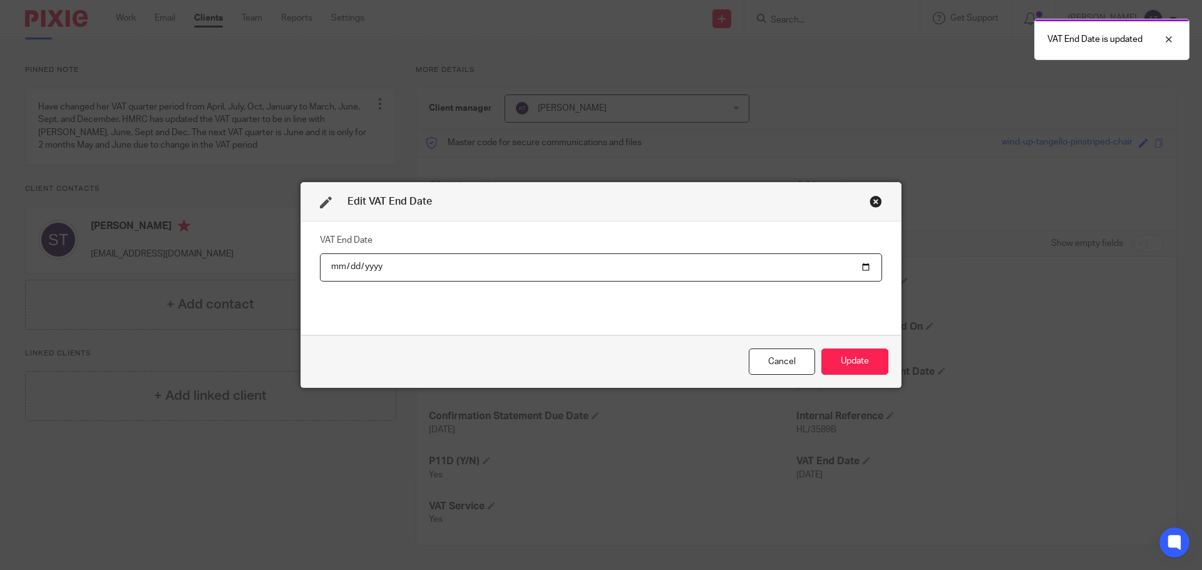
click at [827, 272] on input "2021-10-31" at bounding box center [601, 268] width 562 height 28
click at [860, 268] on input "2021-10-31" at bounding box center [601, 268] width 562 height 28
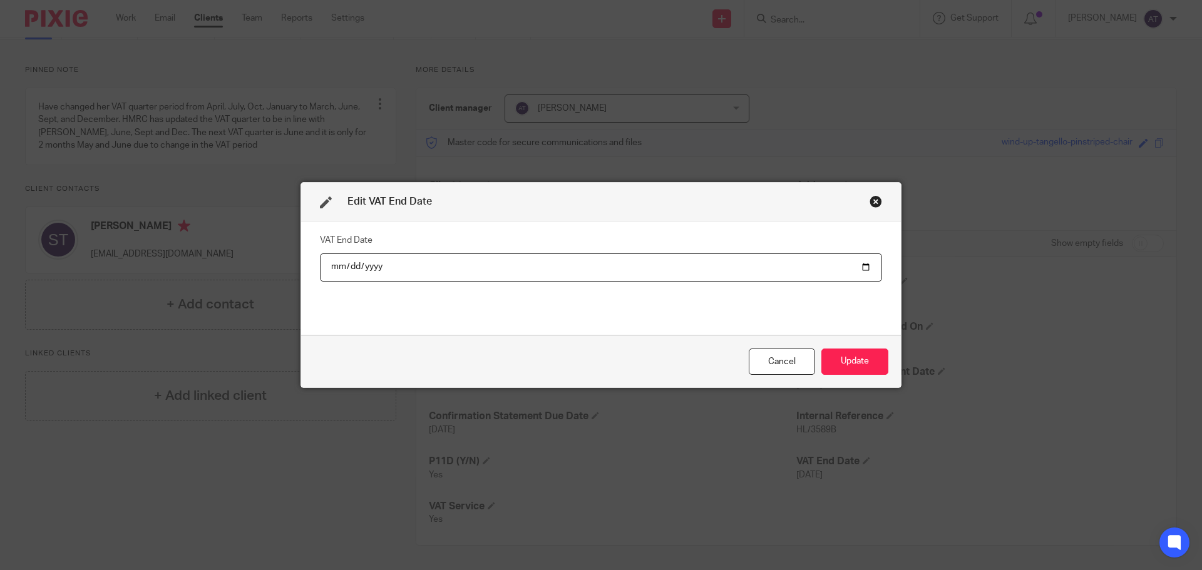
click at [835, 272] on input "2021-09-30" at bounding box center [601, 268] width 562 height 28
click at [794, 274] on input "2021-09-30" at bounding box center [601, 268] width 562 height 28
click at [857, 269] on input "2021-09-30" at bounding box center [601, 268] width 562 height 28
type input "2025-09-30"
click at [832, 363] on button "Update" at bounding box center [854, 362] width 67 height 27
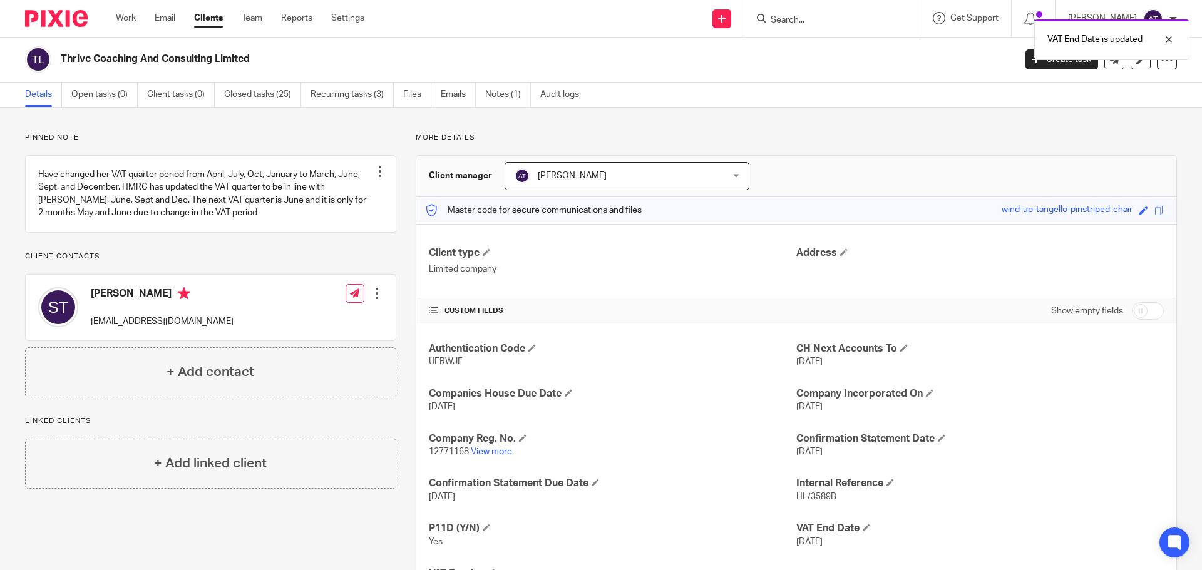
scroll to position [0, 0]
click at [317, 85] on link "Recurring tasks (3)" at bounding box center [352, 95] width 83 height 24
click at [341, 103] on link "Recurring tasks (3)" at bounding box center [352, 95] width 83 height 24
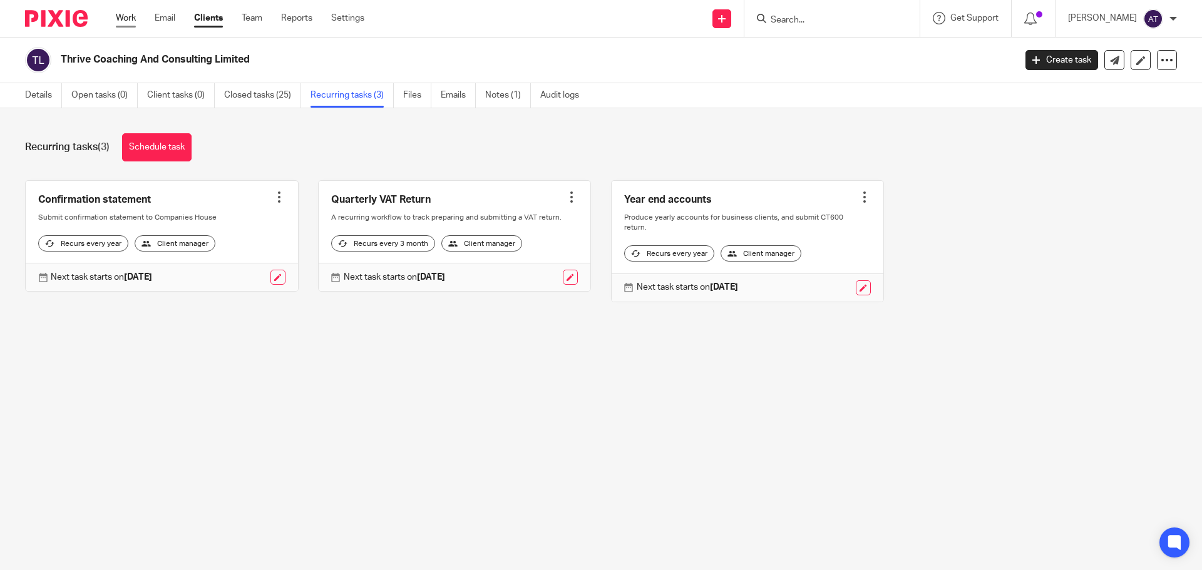
click at [131, 14] on link "Work" at bounding box center [126, 18] width 20 height 13
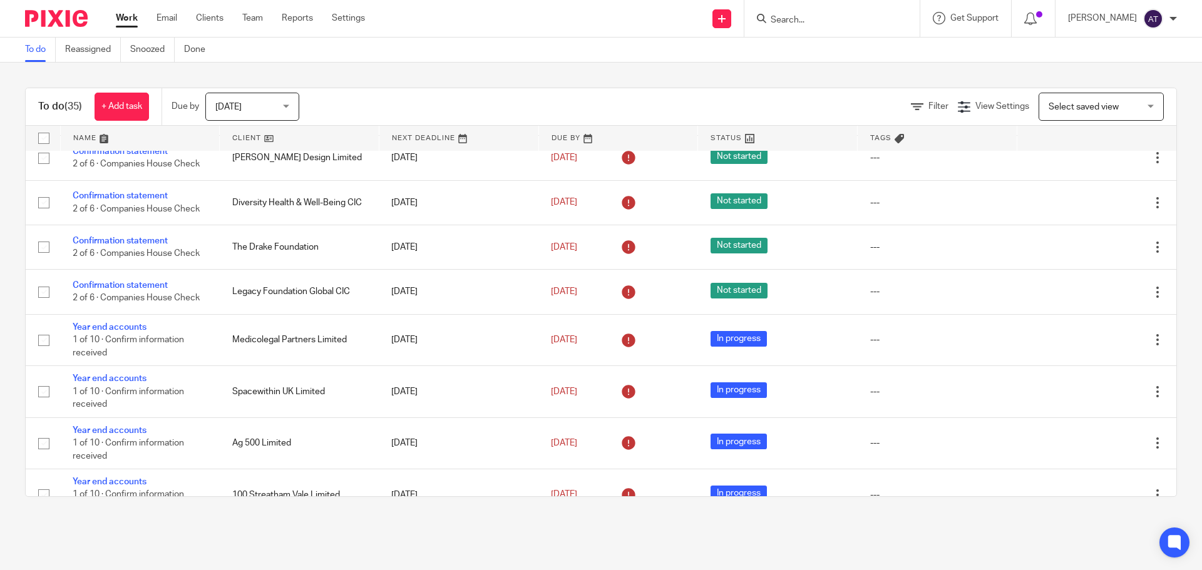
scroll to position [354, 0]
